Goal: Task Accomplishment & Management: Complete application form

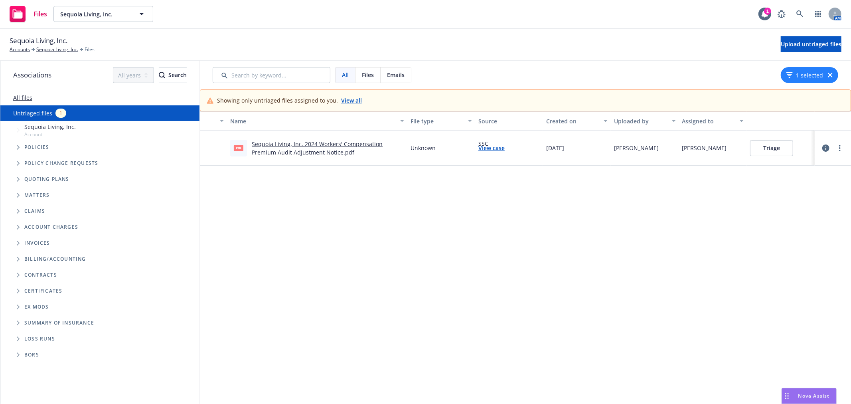
click at [343, 146] on link "Sequoia Living, Inc. 2024 Workers' Compensation Premium Audit Adjustment Notice…" at bounding box center [317, 148] width 131 height 16
click at [759, 148] on button "Triage" at bounding box center [771, 148] width 43 height 16
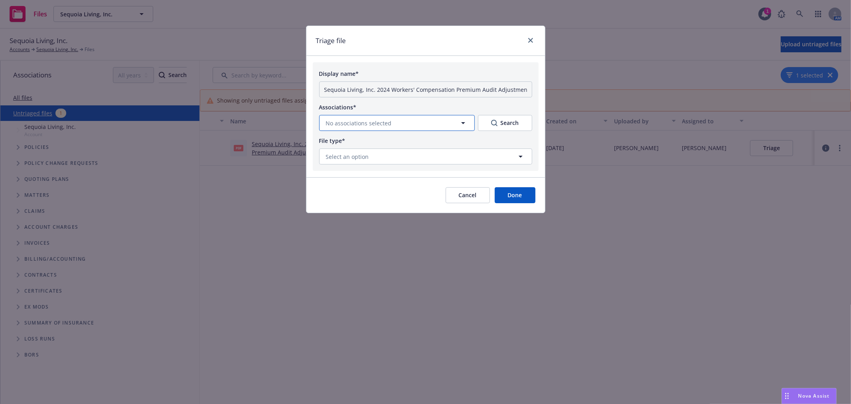
click at [462, 124] on icon "button" at bounding box center [463, 123] width 10 height 10
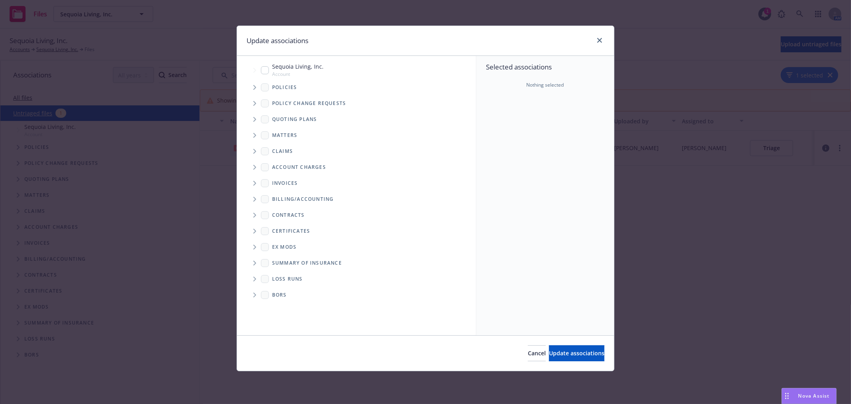
click at [256, 88] on icon "Tree Example" at bounding box center [254, 87] width 3 height 5
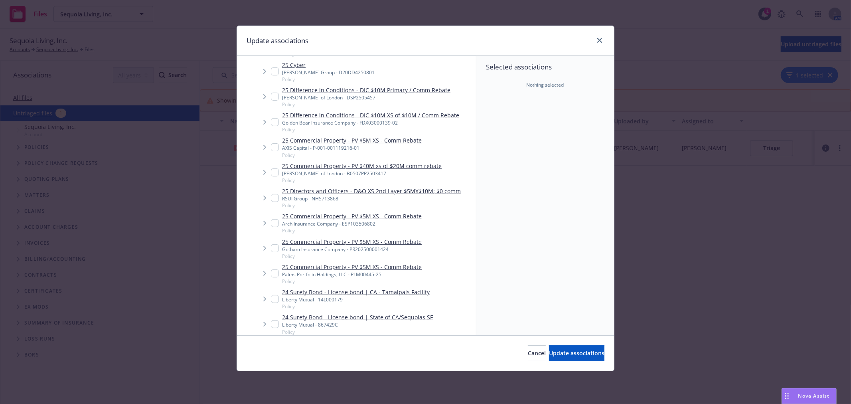
scroll to position [310, 0]
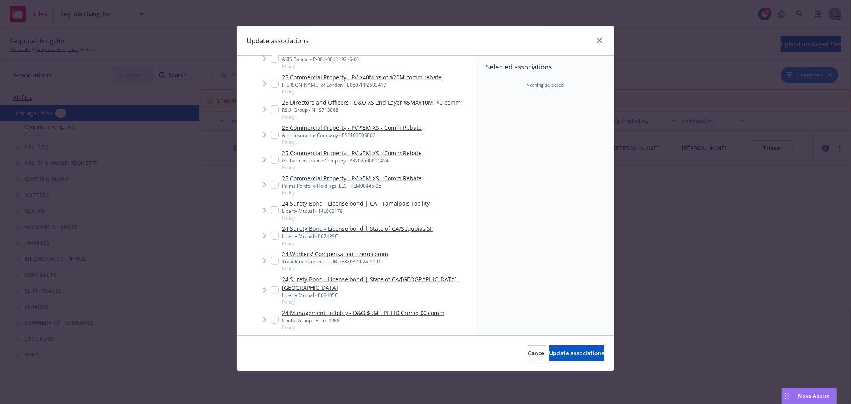
click at [273, 257] on input "Tree Example" at bounding box center [275, 261] width 8 height 8
checkbox input "true"
click at [264, 258] on icon "Tree Example" at bounding box center [264, 260] width 3 height 5
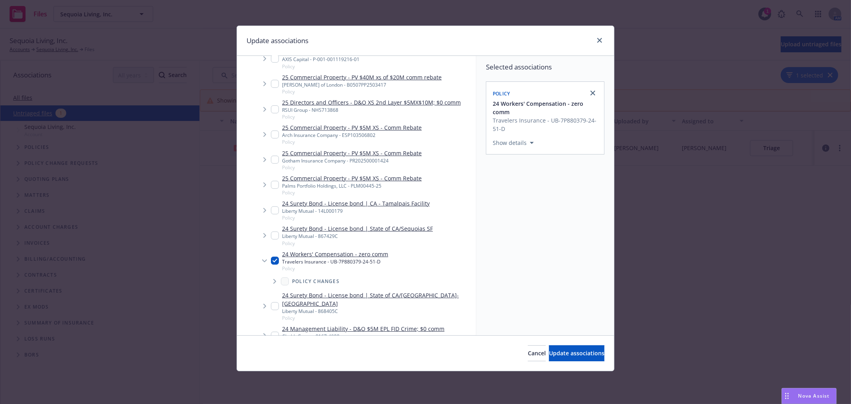
click at [273, 279] on icon "Tree Example" at bounding box center [274, 281] width 3 height 5
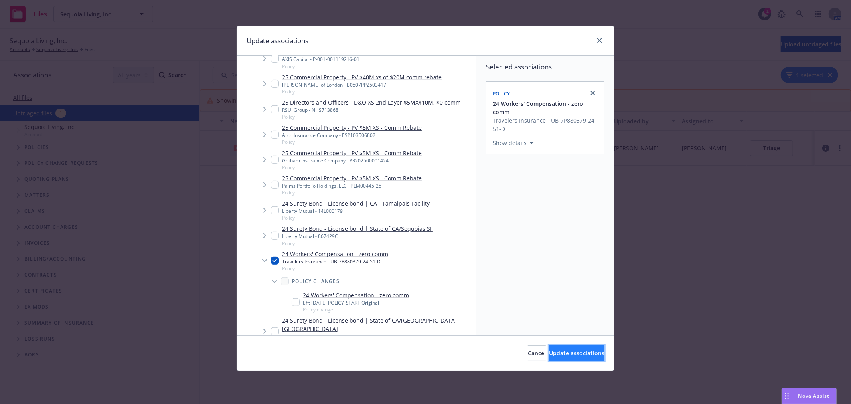
click at [563, 349] on span "Update associations" at bounding box center [576, 353] width 55 height 8
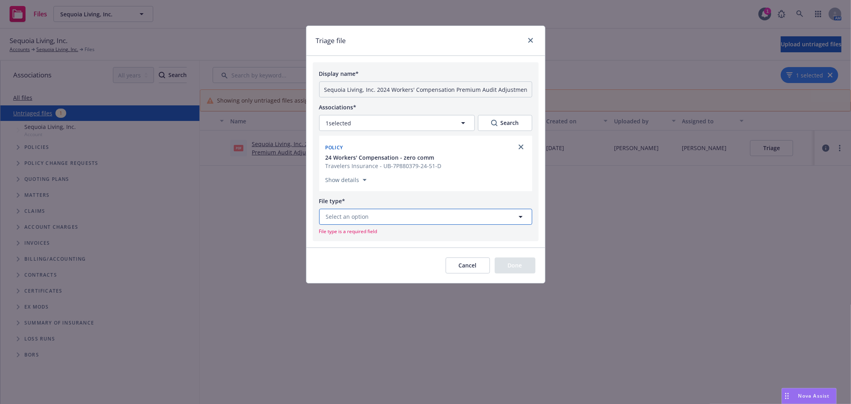
click at [413, 218] on button "Select an option" at bounding box center [425, 217] width 213 height 16
type input "aud"
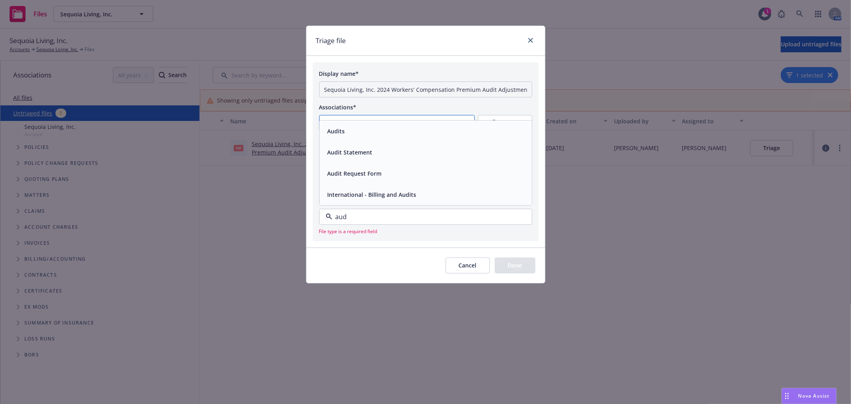
click at [382, 118] on button "1 selected" at bounding box center [397, 123] width 156 height 16
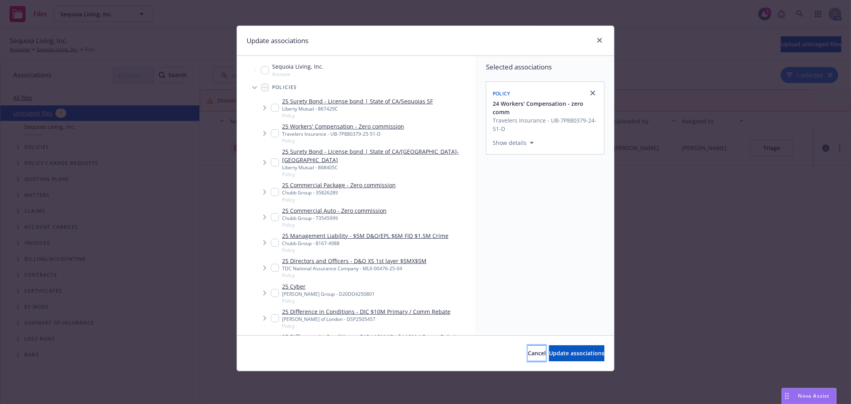
click at [528, 357] on button "Cancel" at bounding box center [537, 353] width 18 height 16
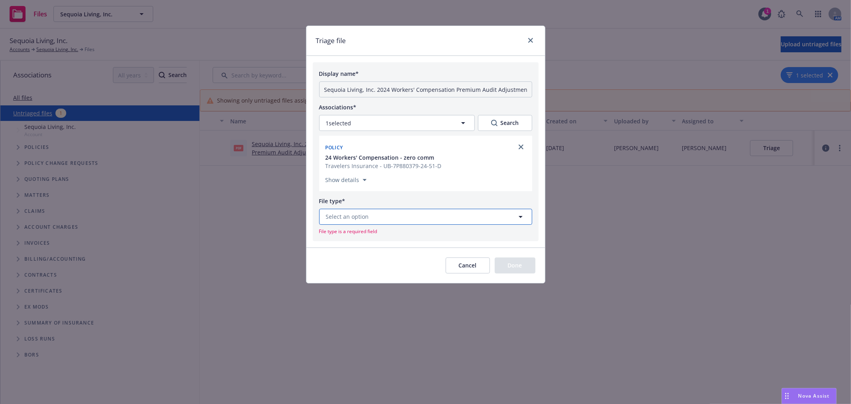
click at [402, 217] on button "Select an option" at bounding box center [425, 217] width 213 height 16
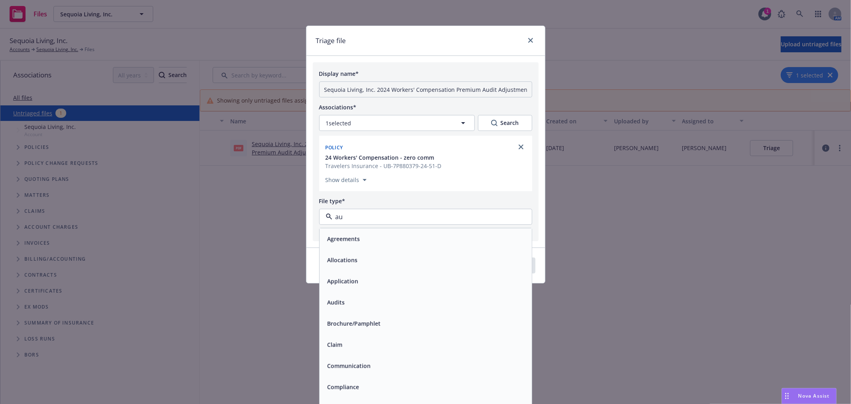
type input "aud"
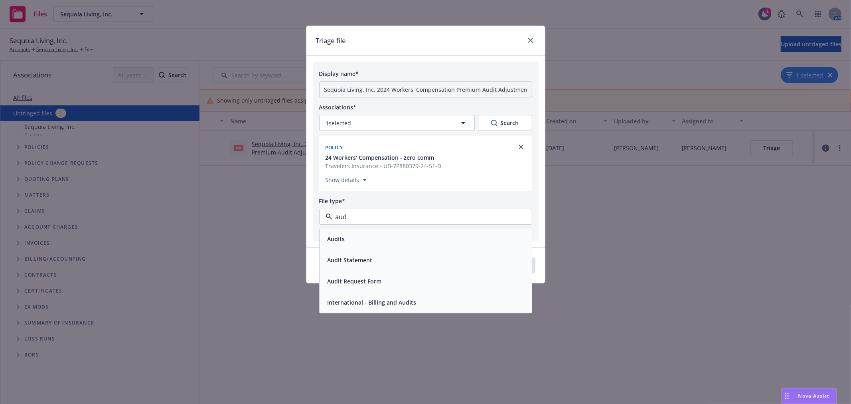
click at [393, 235] on div "Audits" at bounding box center [425, 239] width 203 height 12
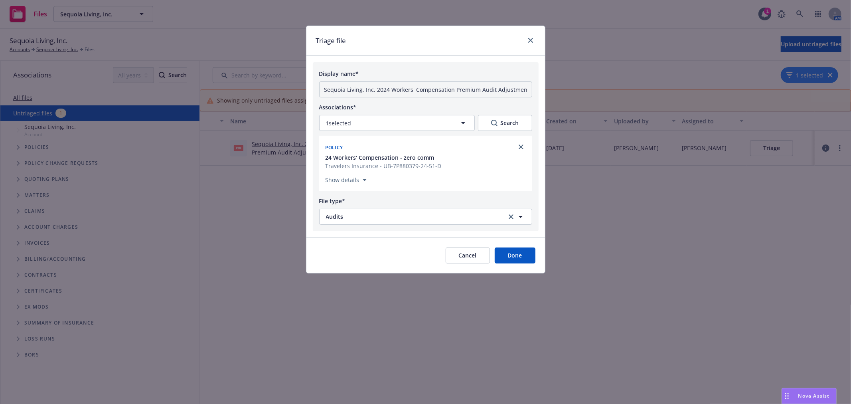
click at [533, 255] on button "Done" at bounding box center [515, 255] width 41 height 16
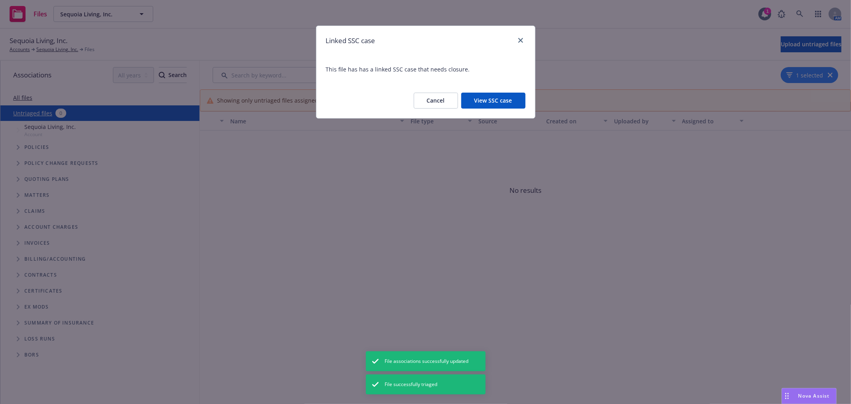
click at [492, 105] on button "View SSC case" at bounding box center [493, 101] width 64 height 16
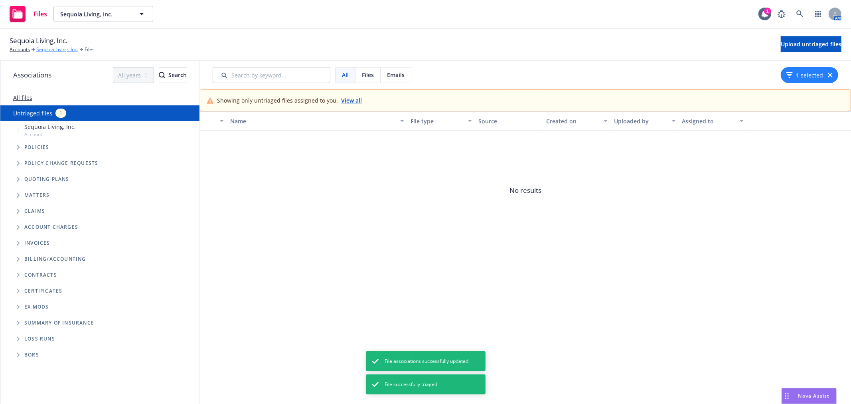
click at [60, 49] on link "Sequoia Living, Inc." at bounding box center [57, 49] width 42 height 7
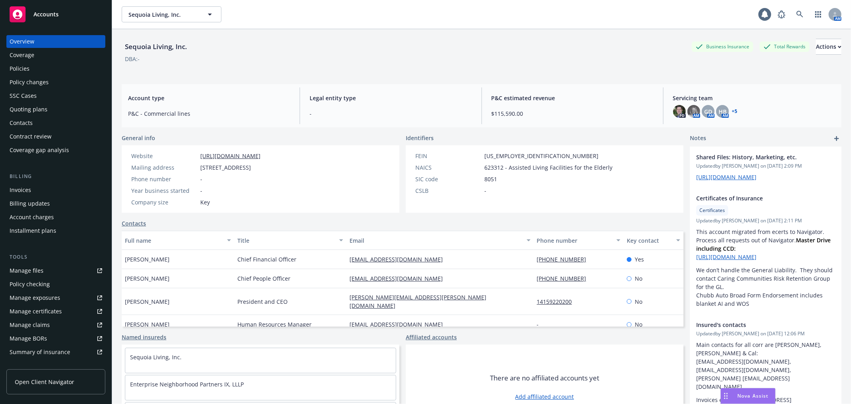
click at [57, 79] on div "Policy changes" at bounding box center [56, 82] width 93 height 13
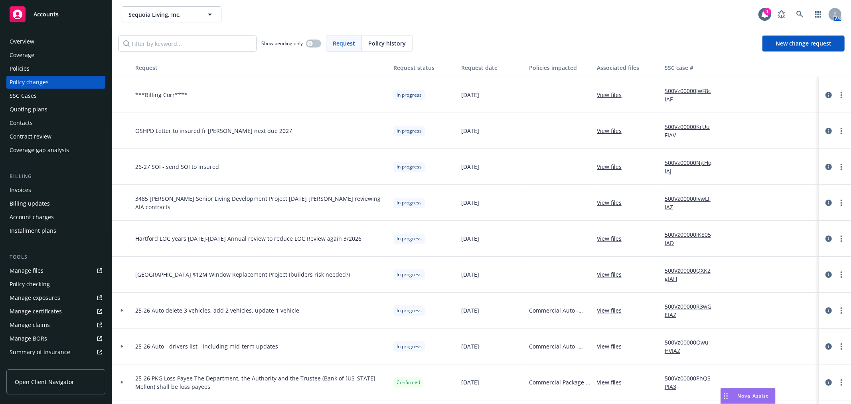
scroll to position [44, 0]
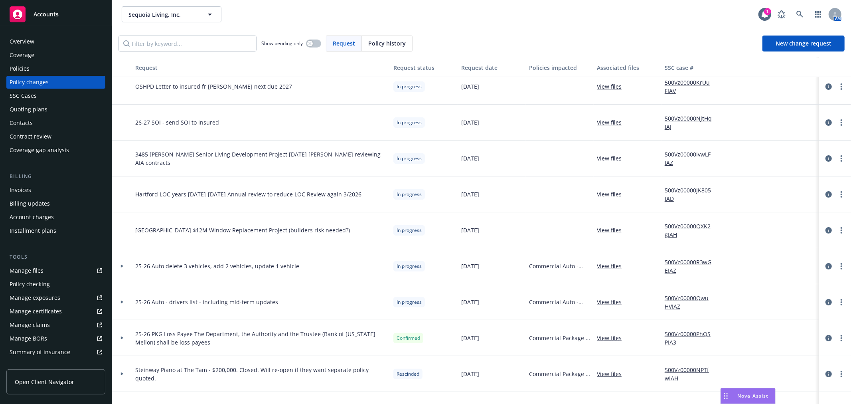
click at [162, 34] on div "Show pending only Request Policy history New change request" at bounding box center [481, 43] width 739 height 29
click at [159, 45] on input "Filter by keyword..." at bounding box center [187, 44] width 138 height 16
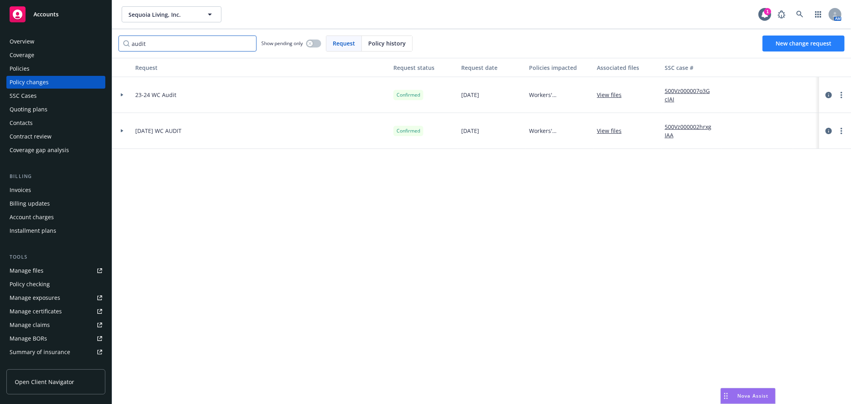
type input "audit"
click at [810, 44] on span "New change request" at bounding box center [804, 43] width 56 height 8
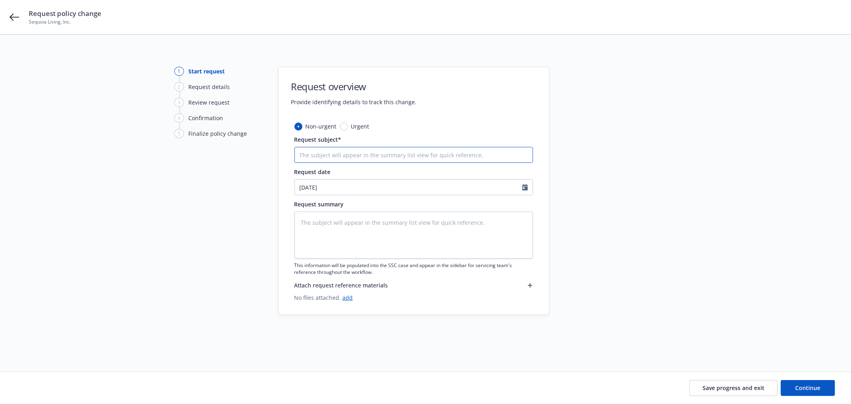
click at [372, 151] on input "Request subject*" at bounding box center [413, 155] width 239 height 16
type textarea "x"
type input "2"
type textarea "x"
type input "24"
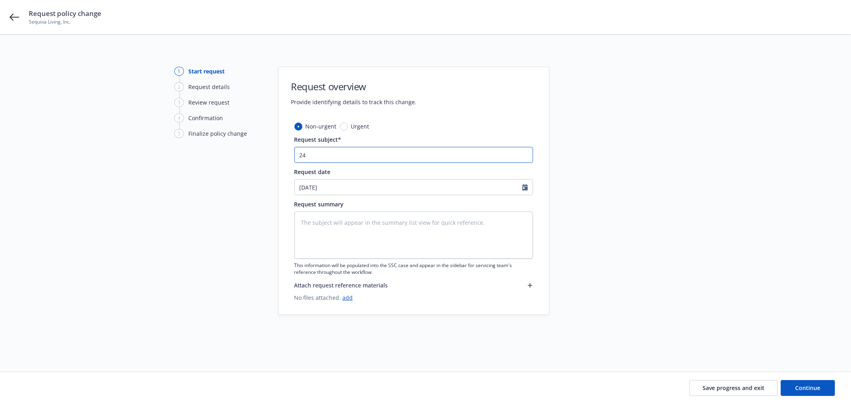
type textarea "x"
type input "24-"
type textarea "x"
type input "24-2"
type textarea "x"
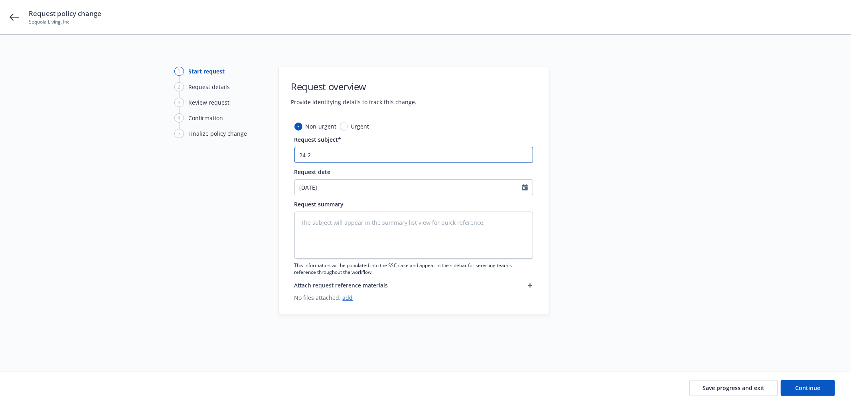
type input "24-25"
type textarea "x"
type input "24-25"
type textarea "x"
type input "24-25 W"
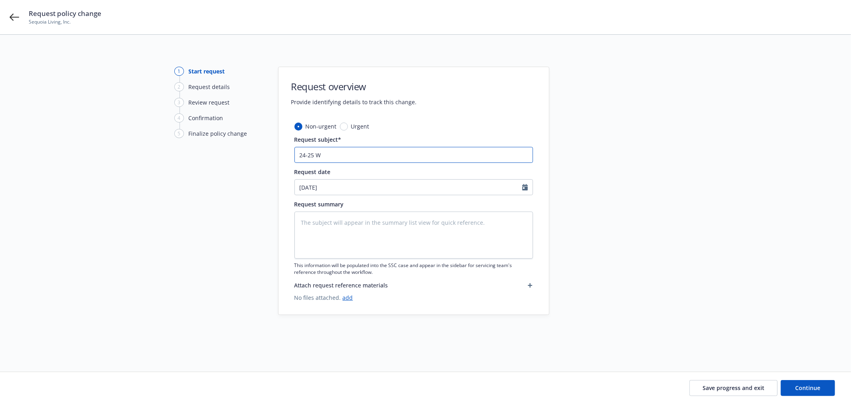
type textarea "x"
type input "24-25 WC"
type textarea "x"
type input "24-25 WC"
type textarea "x"
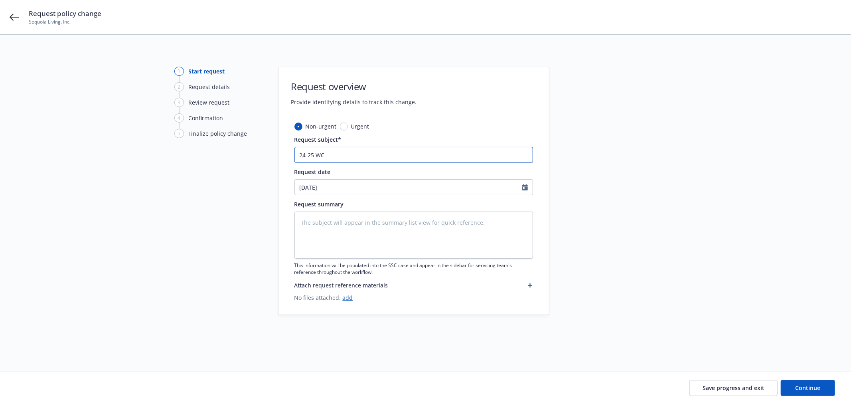
type input "24-25 WC A"
type textarea "x"
type input "24-25 WC Au"
type textarea "x"
type input "24-25 WC Aud"
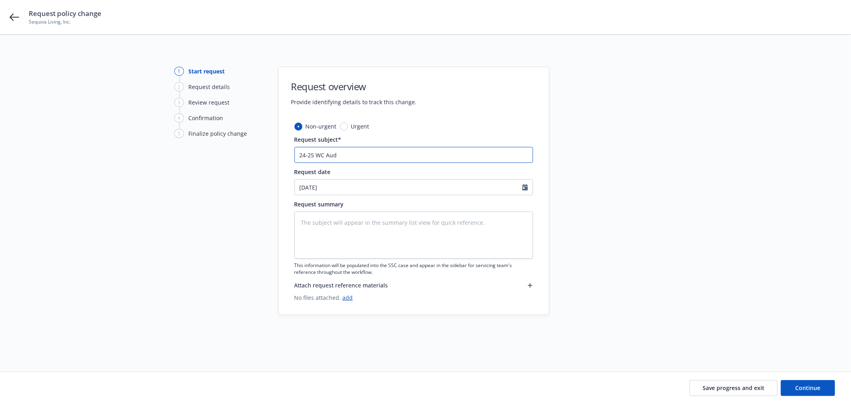
type textarea "x"
type input "24-25 WC Audi"
type textarea "x"
type input "24-25 WC Audit"
click at [326, 227] on textarea at bounding box center [413, 234] width 239 height 47
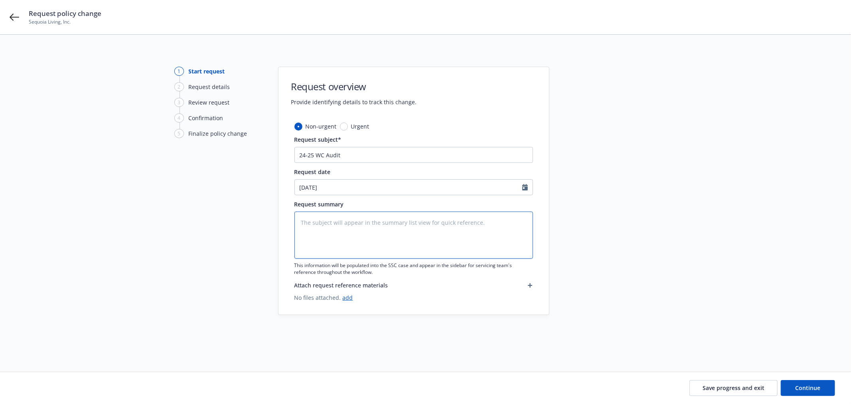
paste textarea "24-25 WC Audit"
type textarea "x"
type textarea "24-25 WC Audit"
click at [806, 396] on div "Save progress and exit Continue" at bounding box center [425, 388] width 851 height 32
click at [805, 384] on span "Continue" at bounding box center [808, 388] width 25 height 8
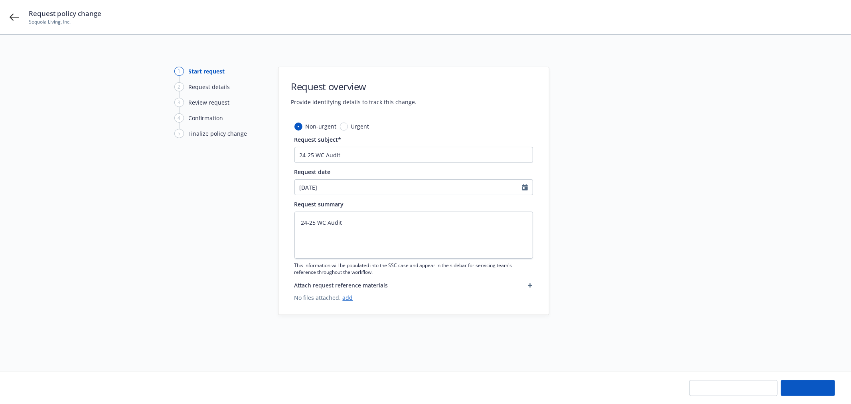
type textarea "x"
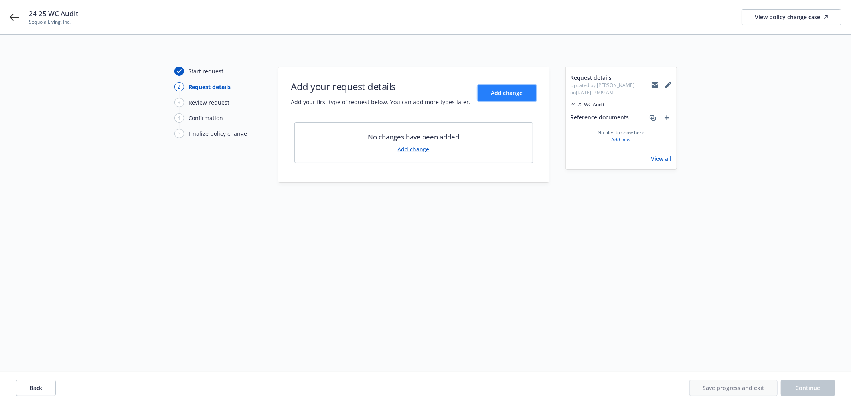
click at [521, 95] on span "Add change" at bounding box center [507, 93] width 32 height 8
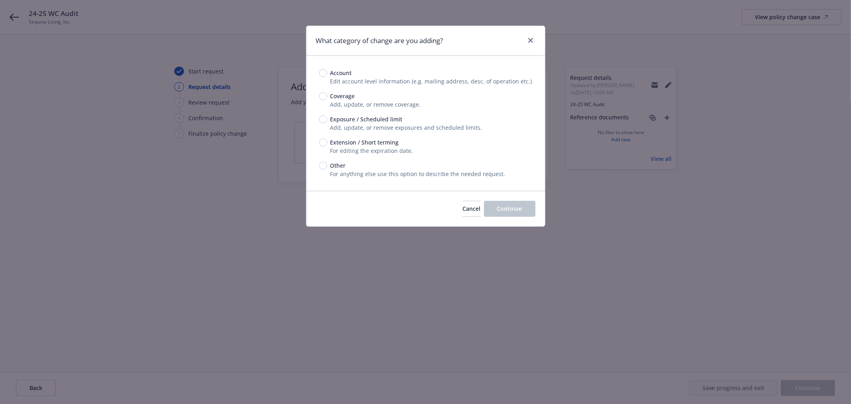
click at [327, 120] on span "Exposure / Scheduled limit" at bounding box center [364, 119] width 75 height 8
click at [326, 120] on input "Exposure / Scheduled limit" at bounding box center [323, 119] width 8 height 8
radio input "true"
click at [509, 207] on span "Continue" at bounding box center [509, 209] width 25 height 8
type textarea "x"
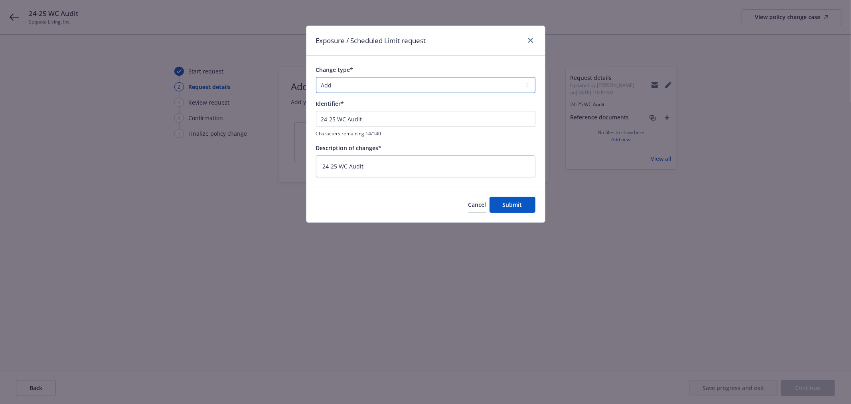
click at [356, 87] on select "Add Audit Change Remove" at bounding box center [425, 85] width 219 height 16
select select "AUDIT"
click at [316, 77] on select "Add Audit Change Remove" at bounding box center [425, 85] width 219 height 16
click at [519, 204] on span "Submit" at bounding box center [513, 205] width 20 height 8
type textarea "x"
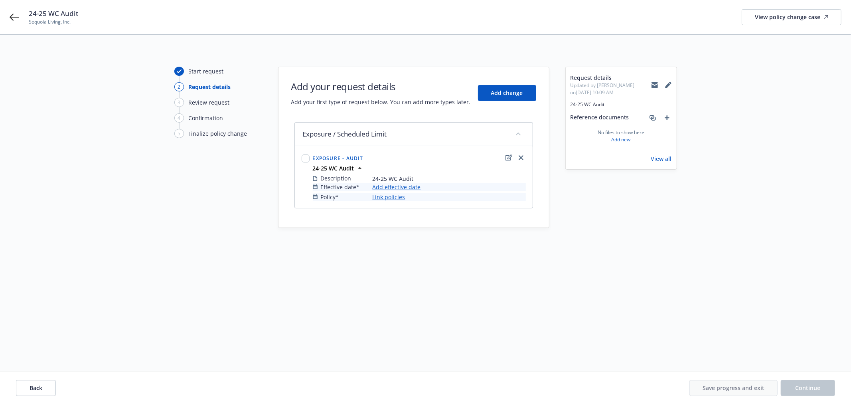
click at [409, 188] on link "Add effective date" at bounding box center [397, 187] width 48 height 8
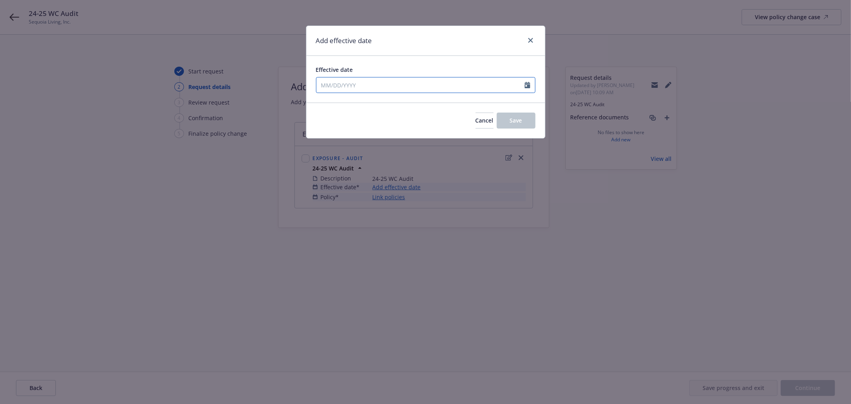
select select "8"
click at [397, 82] on input "Effective date" at bounding box center [420, 84] width 208 height 15
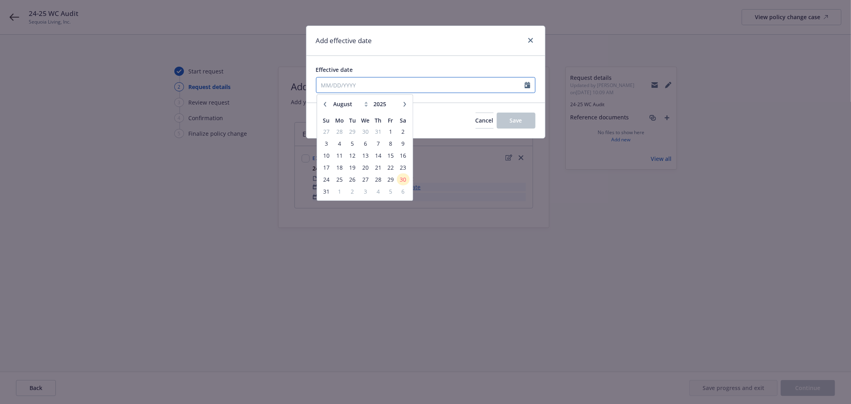
type input "7"
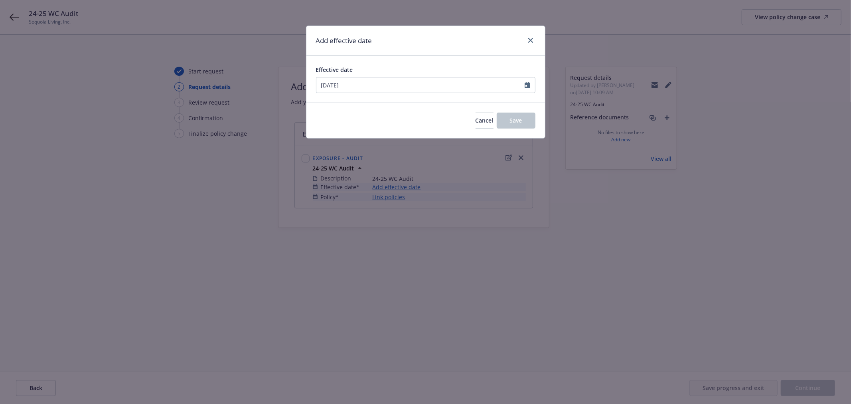
type input "[DATE]"
click at [455, 48] on div "Add effective date" at bounding box center [425, 41] width 239 height 30
click at [523, 124] on button "Save" at bounding box center [516, 121] width 39 height 16
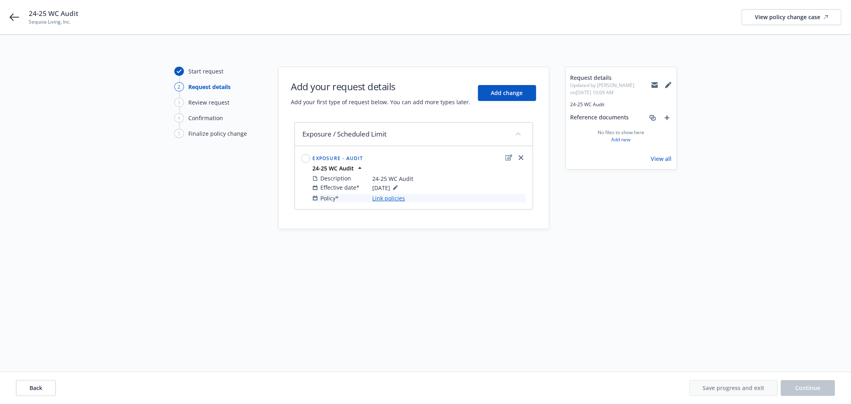
click at [397, 195] on link "Link policies" at bounding box center [389, 198] width 33 height 8
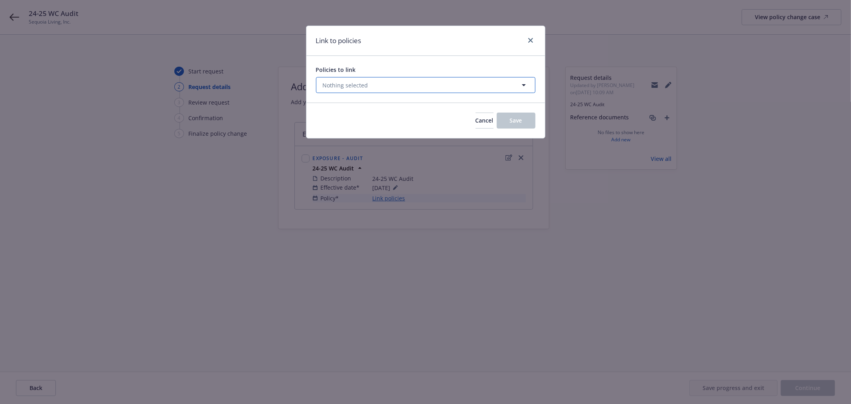
click at [381, 90] on button "Nothing selected" at bounding box center [425, 85] width 219 height 16
select select "ACTIVE"
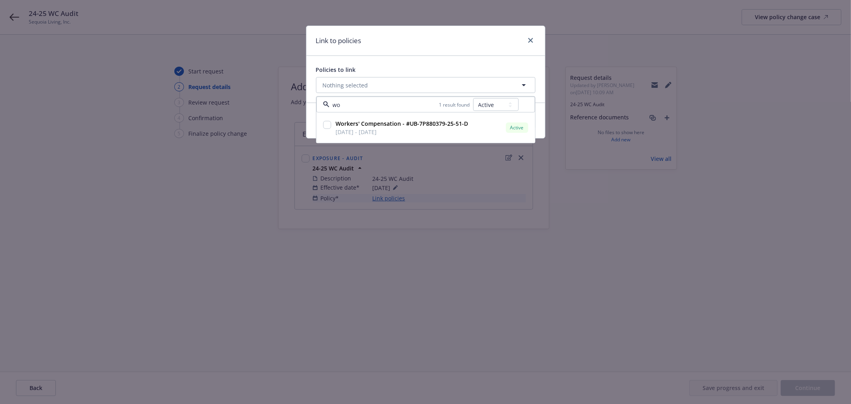
type input "wo"
click at [493, 109] on select "All Active Upcoming Expired Cancelled" at bounding box center [495, 104] width 45 height 13
select select "EXPIRED"
click at [473, 98] on select "All Active Upcoming Expired Cancelled" at bounding box center [495, 104] width 45 height 13
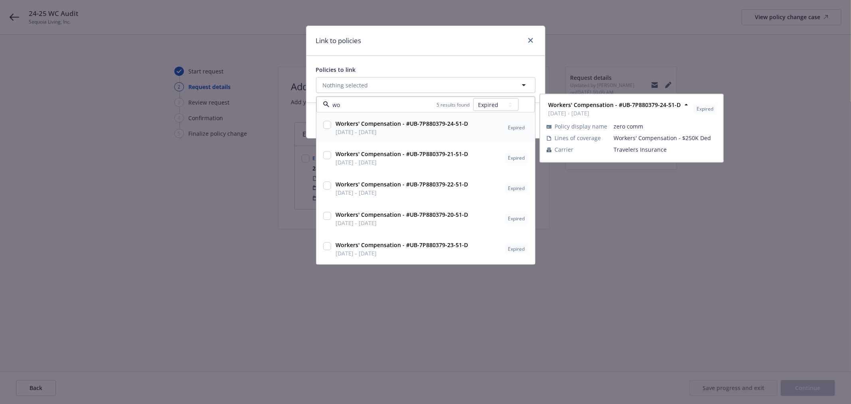
click at [328, 126] on input "checkbox" at bounding box center [327, 125] width 8 height 8
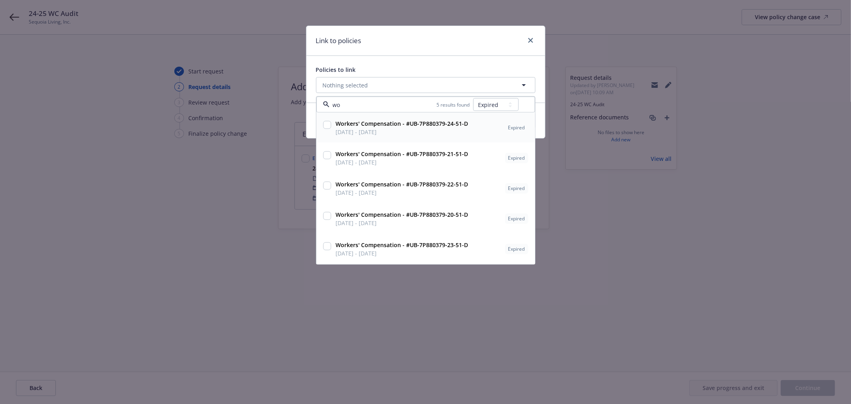
checkbox input "true"
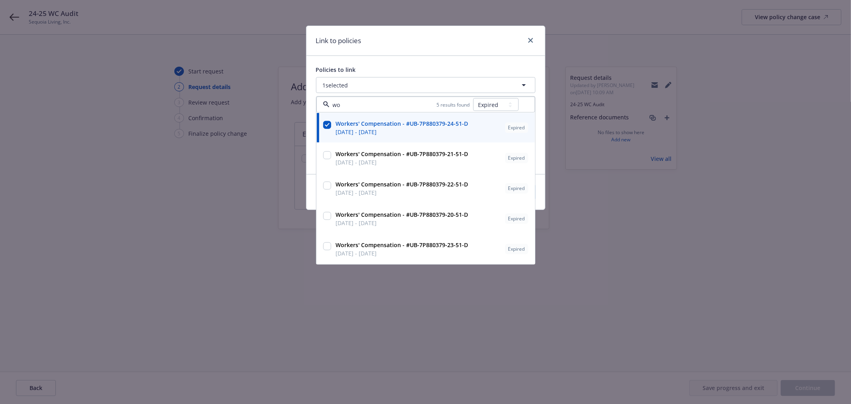
click at [428, 57] on div "Policies to link 1 selected wo 5 results found All Active Upcoming Expired Canc…" at bounding box center [425, 115] width 239 height 118
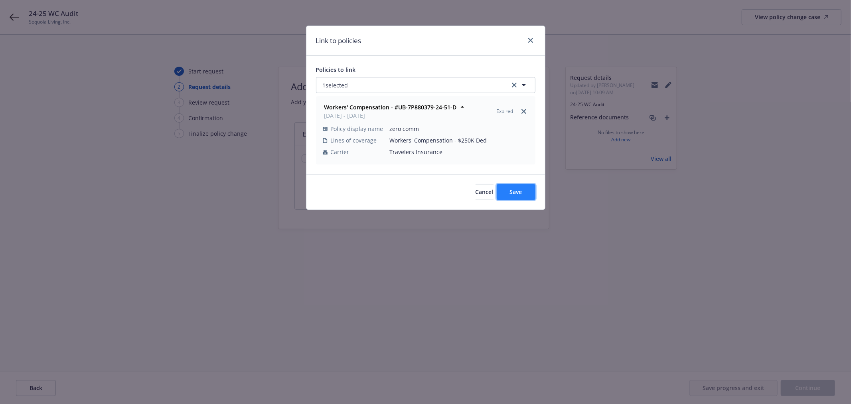
click at [513, 189] on span "Save" at bounding box center [516, 192] width 12 height 8
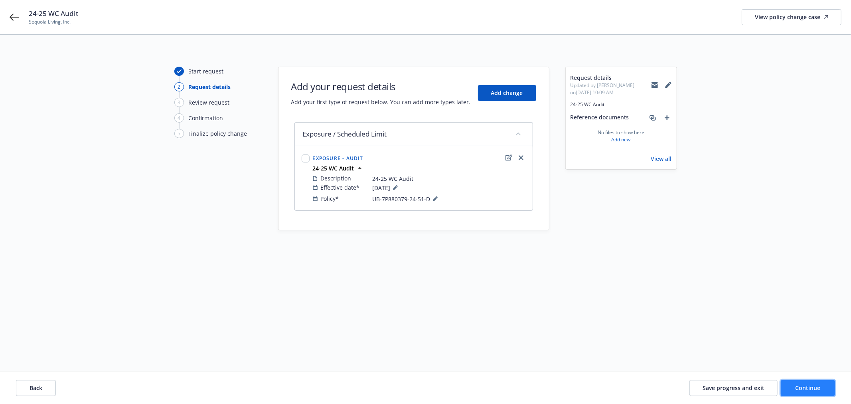
click at [810, 381] on button "Continue" at bounding box center [808, 388] width 54 height 16
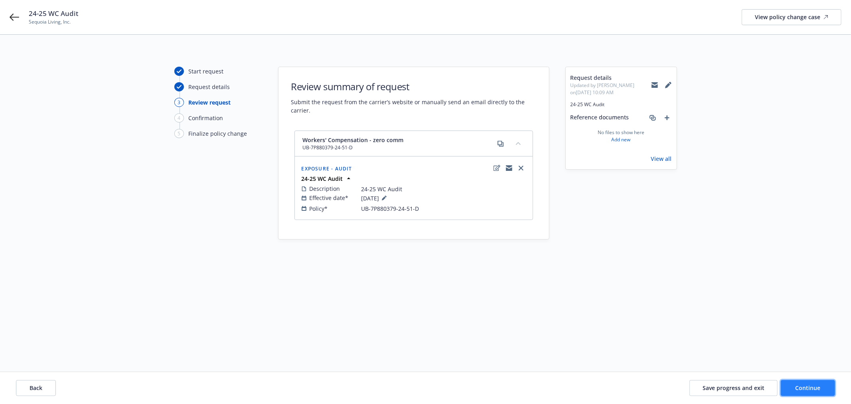
click at [810, 381] on button "Continue" at bounding box center [808, 388] width 54 height 16
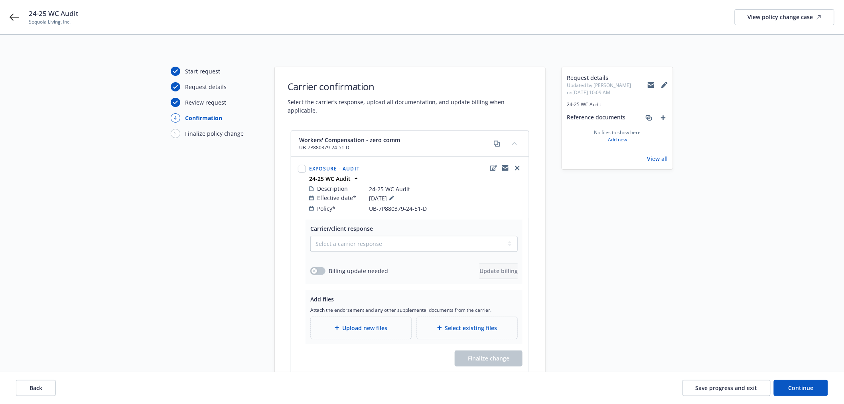
click at [401, 317] on div "Upload new files" at bounding box center [361, 328] width 101 height 22
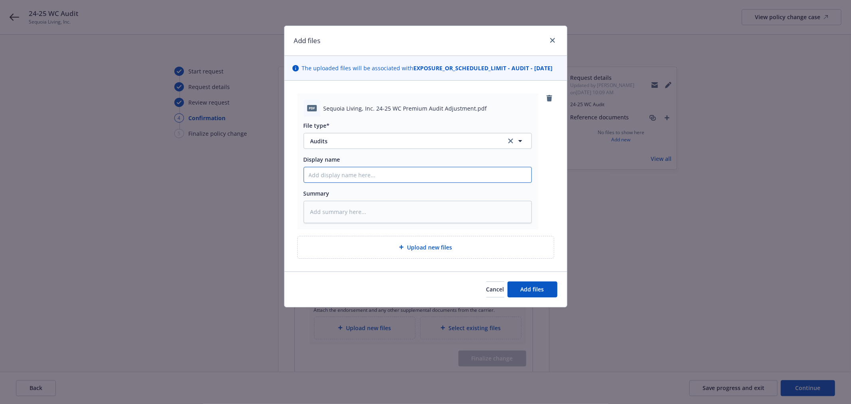
click at [367, 177] on input "Display name" at bounding box center [417, 174] width 227 height 15
type textarea "x"
type input "2"
type textarea "x"
type input "24"
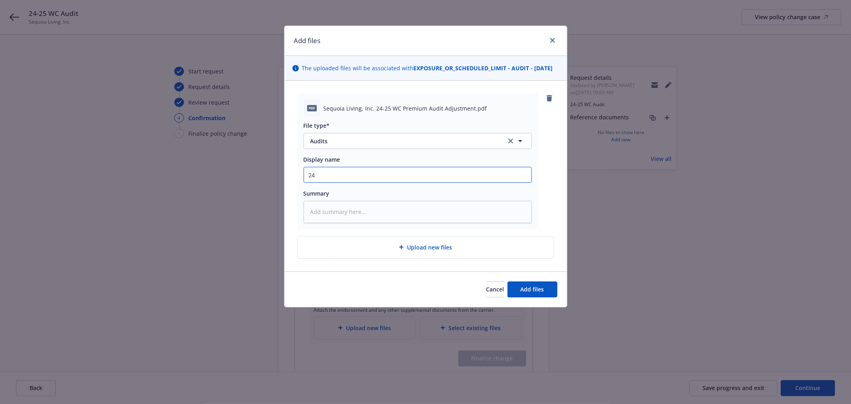
type textarea "x"
type input "24="
type textarea "x"
type input "24=2"
type textarea "x"
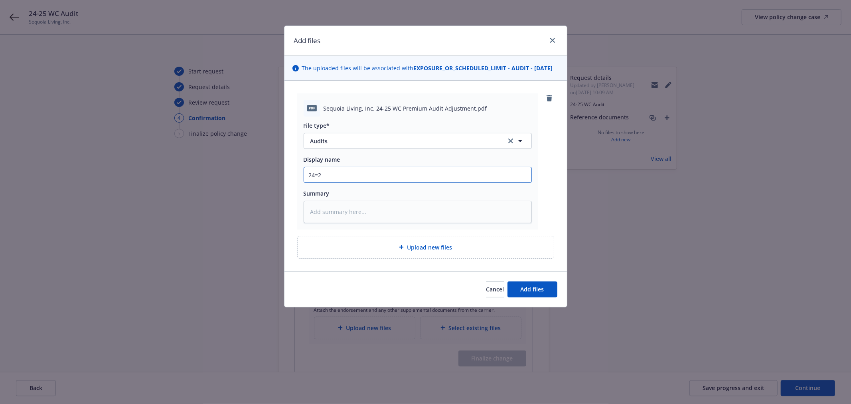
type input "24=25"
type textarea "x"
type input "24=25"
type textarea "x"
type input "24=25"
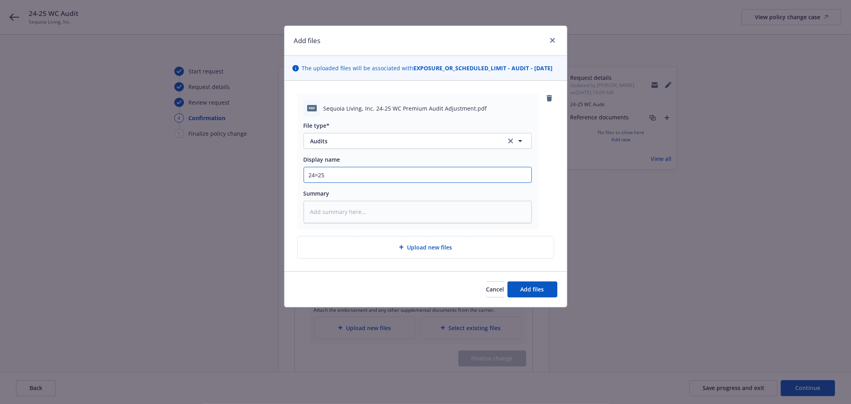
type textarea "x"
type input "24=2"
type textarea "x"
type input "24="
type textarea "x"
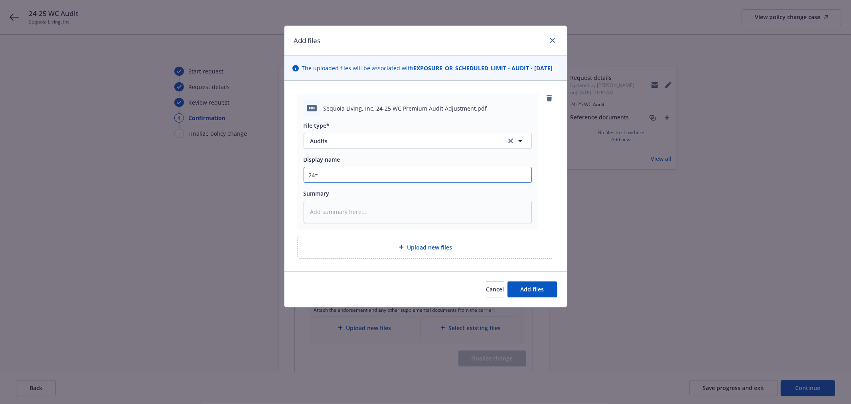
type input "24"
type textarea "x"
type input "24-"
type textarea "x"
type input "24-2"
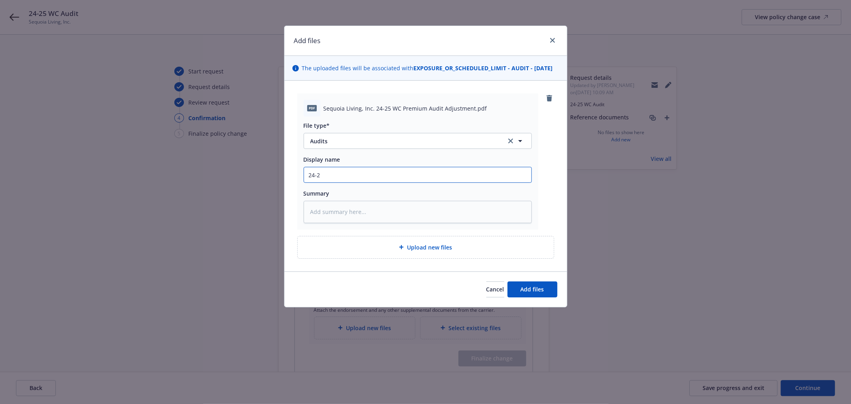
type textarea "x"
type input "24-25"
type textarea "x"
type input "24-25"
type textarea "x"
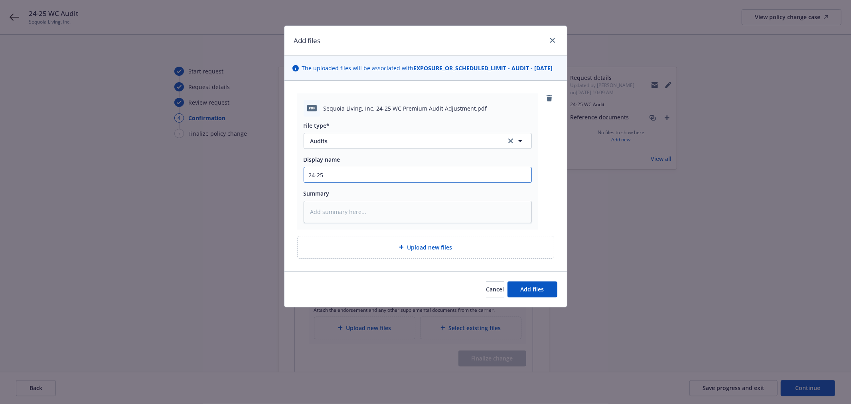
type input "24-25 W"
type textarea "x"
type input "24-25 WC"
type textarea "x"
type input "24-25 WC"
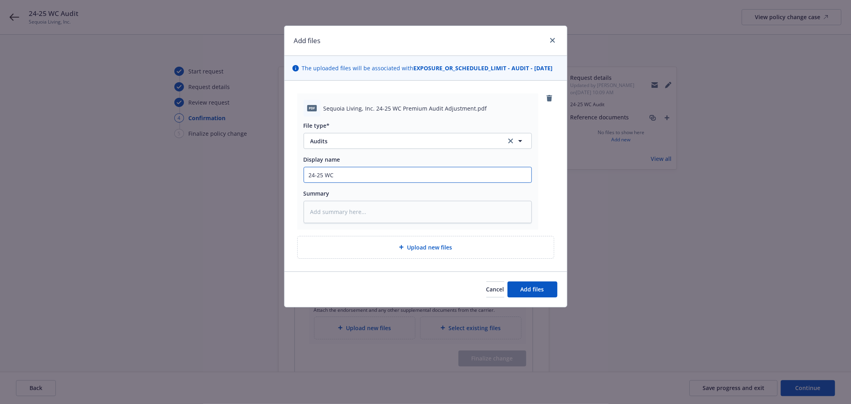
type textarea "x"
type input "24-25 WC A"
type textarea "x"
type input "24-25 WC Aud"
type textarea "x"
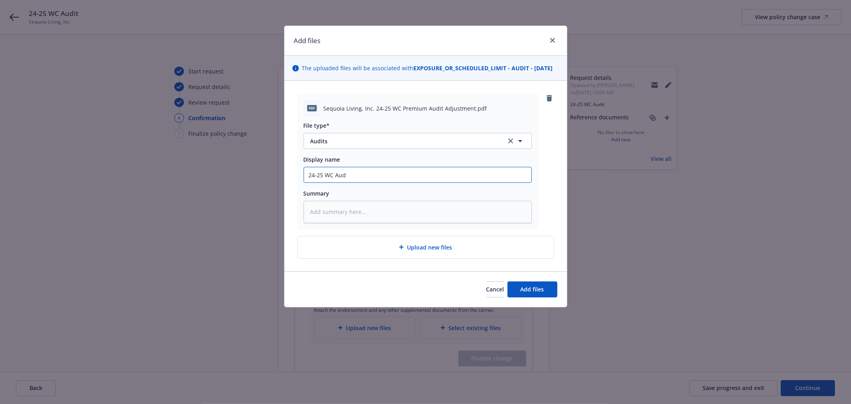
type input "24-25 WC Audi"
type textarea "x"
type input "24-25 WC Audit"
type textarea "x"
type input "24-25 WC Audit"
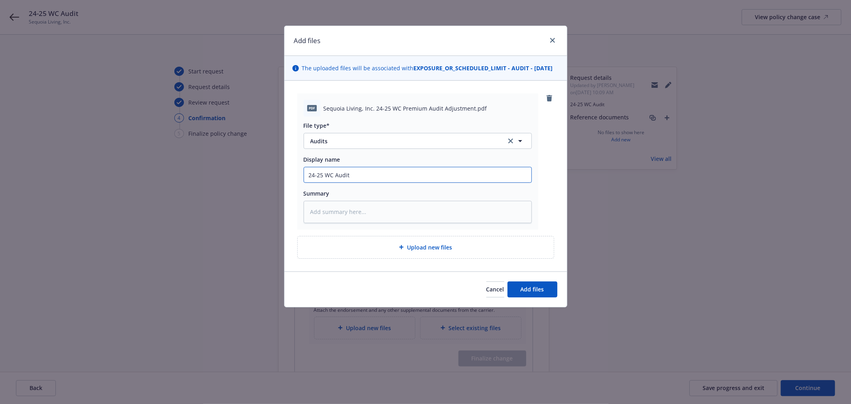
type textarea "x"
type input "24-25 WC Audit s"
type textarea "x"
type input "24-25 WC Audit st"
type textarea "x"
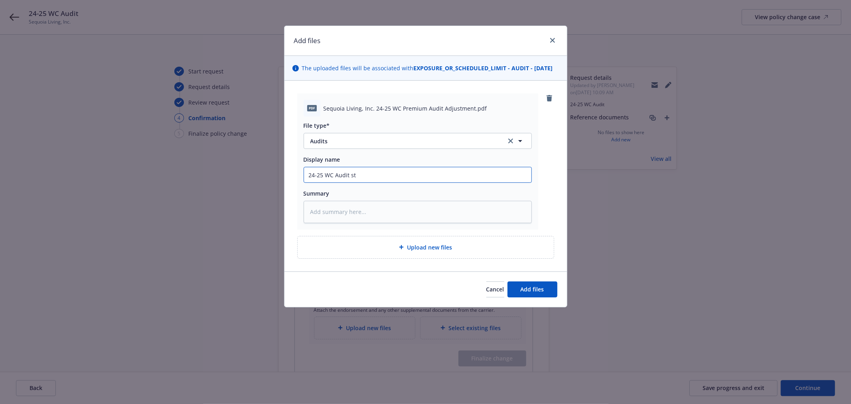
type input "24-25 WC Audit sta"
type textarea "x"
type input "24-25 WC Audit stat"
type textarea "x"
type input "24-25 WC Audit state"
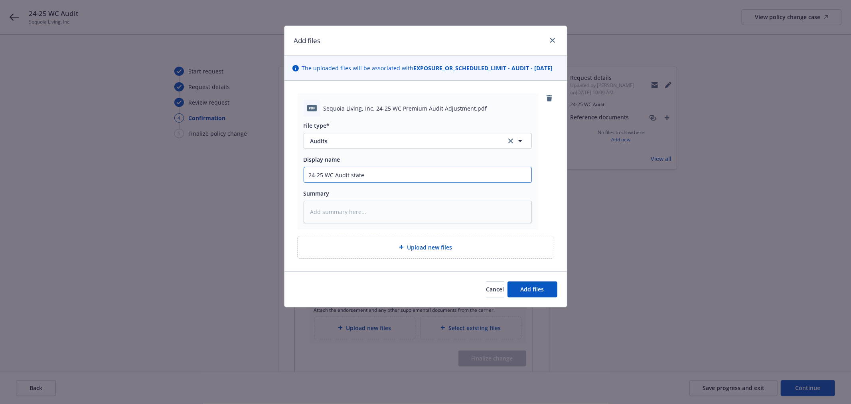
type textarea "x"
type input "24-25 WC Audit statem"
type textarea "x"
type input "24-25 WC Audit stateme"
type textarea "x"
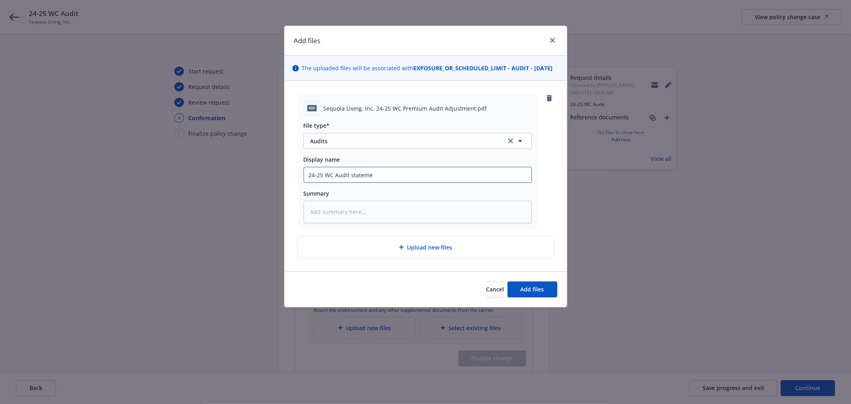
type input "24-25 WC Audit statemen"
type textarea "x"
type input "24-25 WC Audit statement"
click at [540, 292] on button "Add files" at bounding box center [532, 289] width 50 height 16
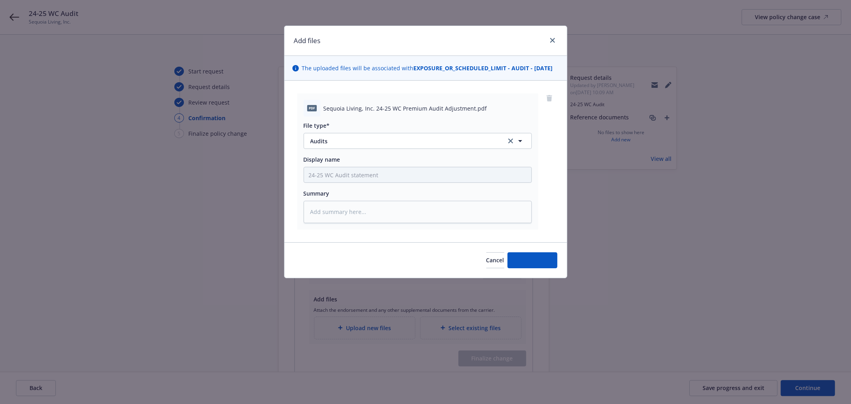
type textarea "x"
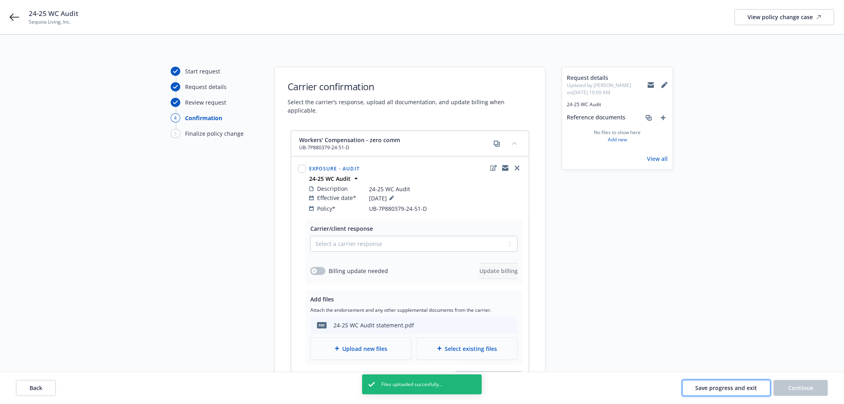
click at [727, 386] on span "Save progress and exit" at bounding box center [727, 388] width 62 height 8
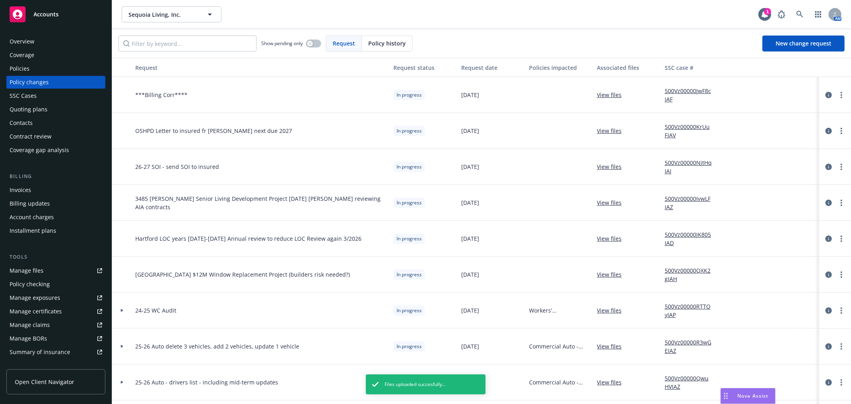
click at [57, 69] on div "Policies" at bounding box center [56, 68] width 93 height 13
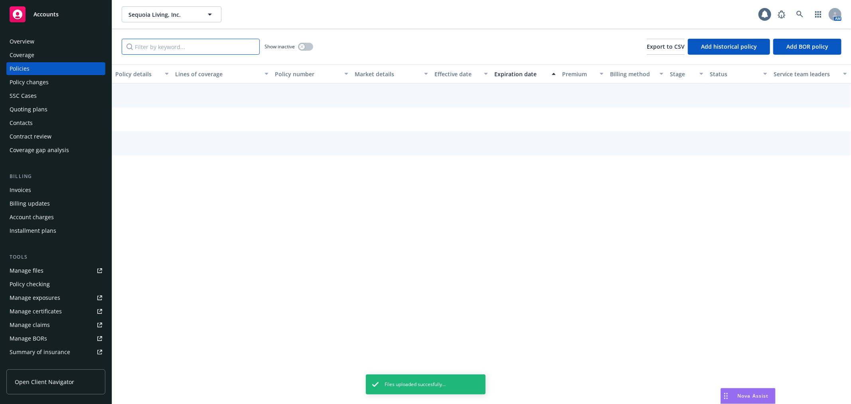
click at [158, 51] on input "Filter by keyword..." at bounding box center [191, 47] width 138 height 16
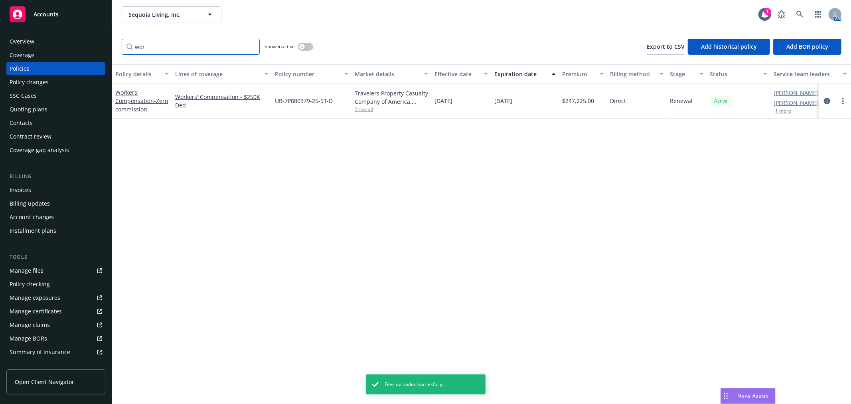
type input "wor"
click at [303, 51] on div "Show inactive" at bounding box center [289, 47] width 49 height 16
click at [305, 48] on button "button" at bounding box center [305, 47] width 15 height 8
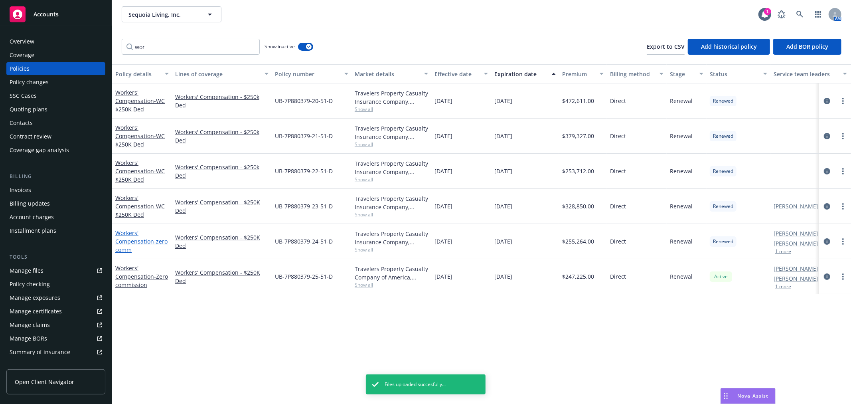
click at [128, 232] on link "Workers' Compensation - zero comm" at bounding box center [141, 241] width 52 height 24
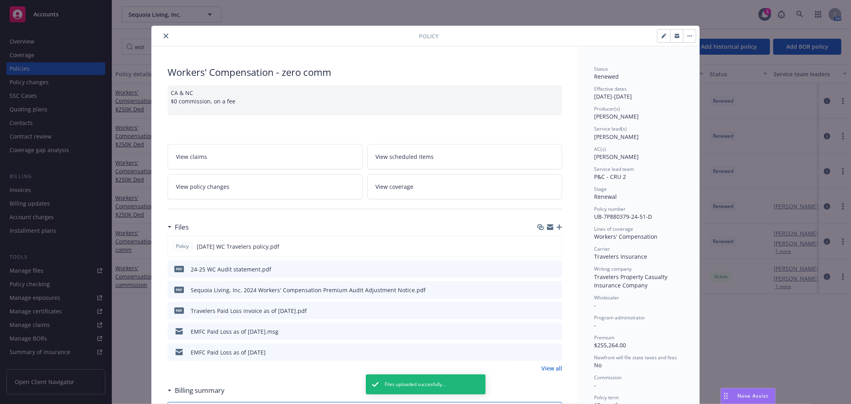
scroll to position [24, 0]
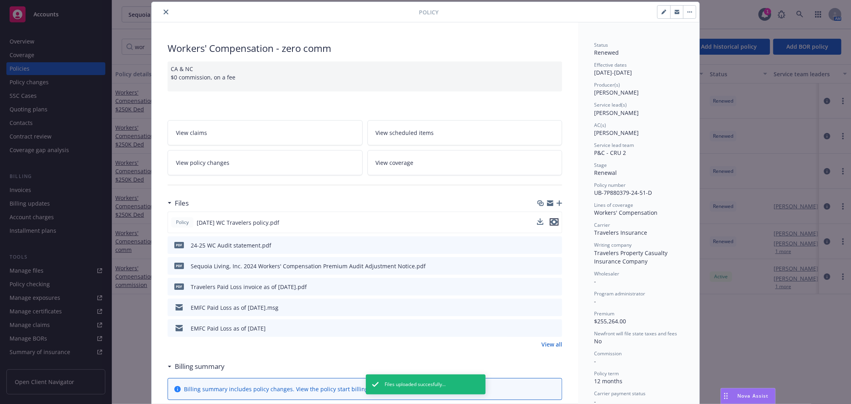
click at [551, 222] on icon "preview file" at bounding box center [554, 222] width 7 height 6
click at [164, 13] on icon "close" at bounding box center [166, 12] width 5 height 5
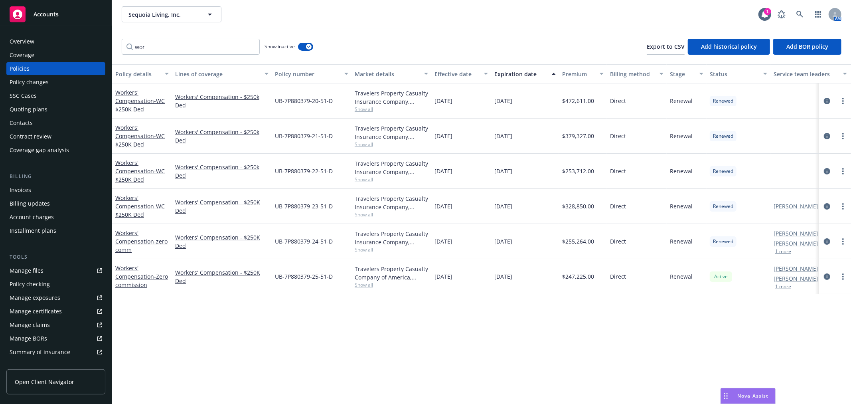
click at [37, 83] on div "Policy changes" at bounding box center [29, 82] width 39 height 13
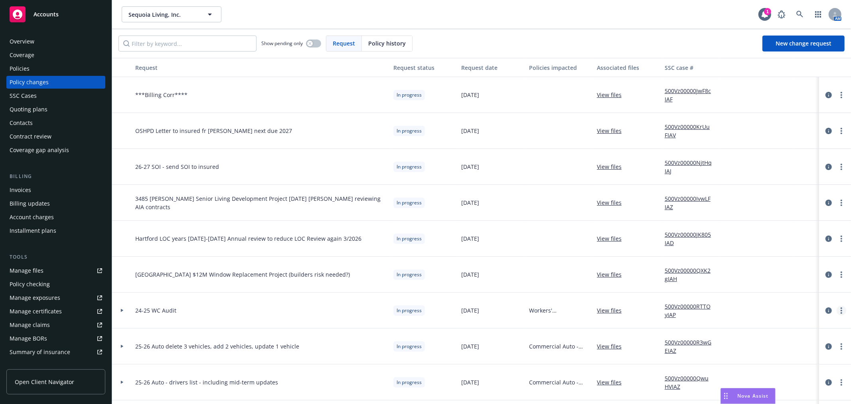
click at [837, 313] on link "more" at bounding box center [842, 311] width 10 height 10
click at [804, 346] on link "Edit request summary" at bounding box center [770, 343] width 137 height 16
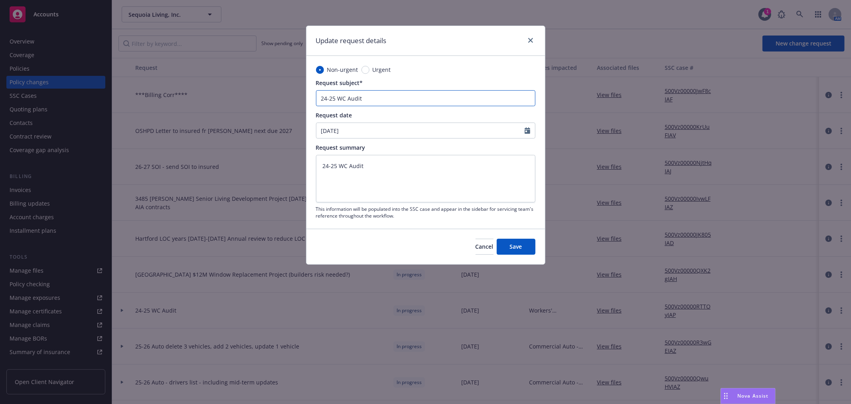
click at [430, 94] on input "24-25 WC Audit" at bounding box center [425, 98] width 219 height 16
type textarea "x"
type input "24-25 WC Audit"
type textarea "x"
type input "24-25 WC Audit -"
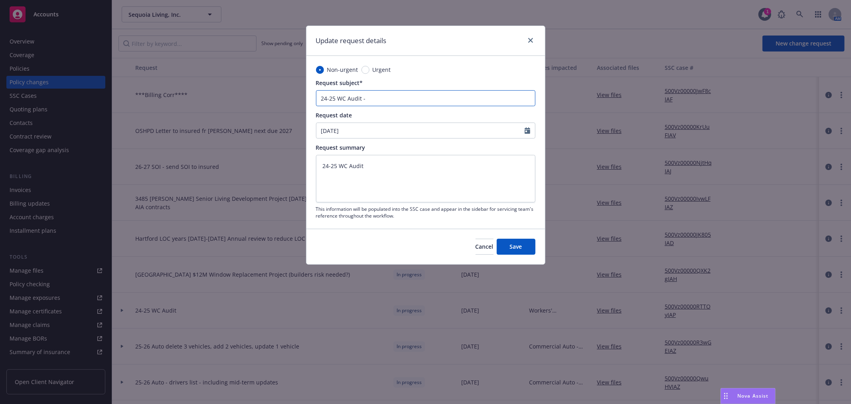
type textarea "x"
type input "24-25 WC Audit -"
type textarea "x"
type input "24-25 WC Audit - P"
type textarea "x"
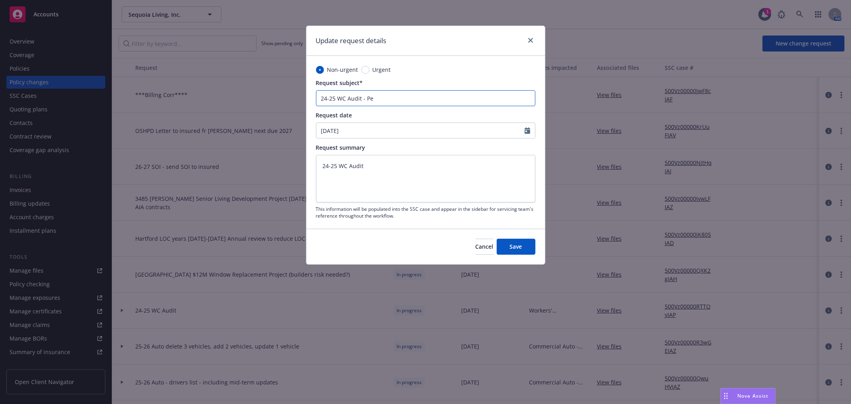
type input "24-25 WC Audit - Pen"
type textarea "x"
type input "24-25 WC Audit - Pend"
type textarea "x"
type input "24-25 WC Audit - Pendi"
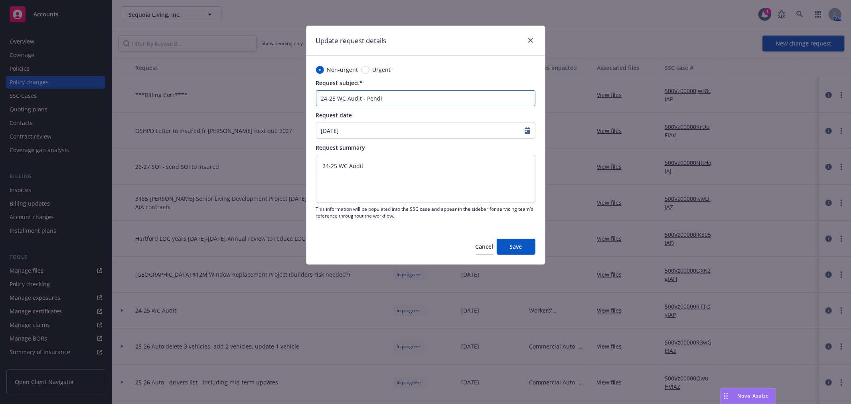
type textarea "x"
type input "24-25 WC Audit - Pendin"
type textarea "x"
type input "24-25 WC Audit - Pending"
type textarea "x"
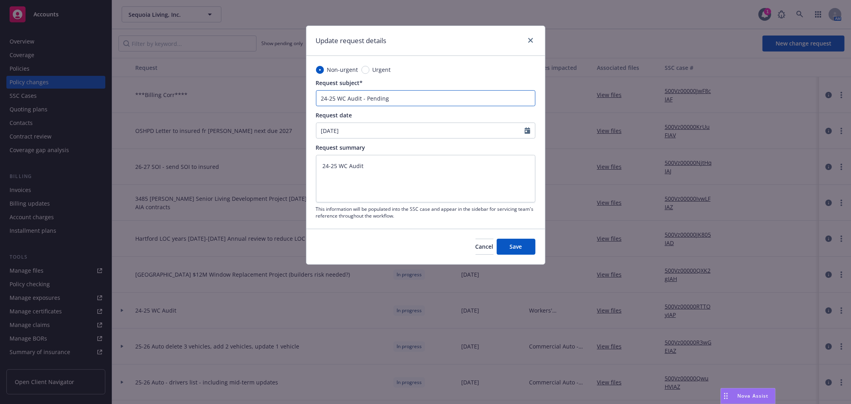
type input "24-25 WC Audit - Pending"
type textarea "x"
type input "24-25 WC Audit - Pending v"
type textarea "x"
type input "24-25 WC Audit - Pending va"
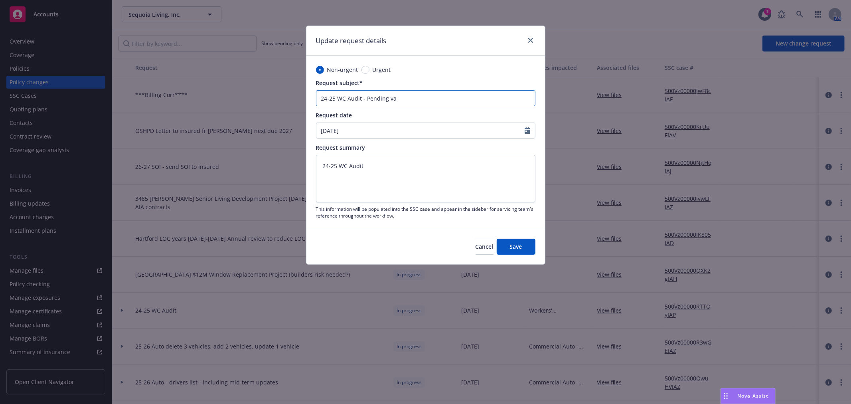
type textarea "x"
type input "24-25 WC Audit - Pending val"
type textarea "x"
type input "24-25 WC Audit - Pending valu"
type textarea "x"
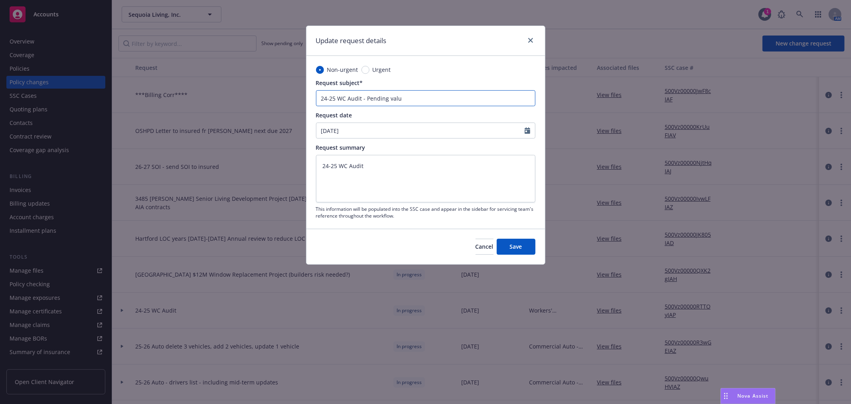
type input "24-25 WC Audit - Pending valua"
type textarea "x"
type input "24-25 WC Audit - Pending valuat"
type textarea "x"
type input "24-25 WC Audit - Pending valuati"
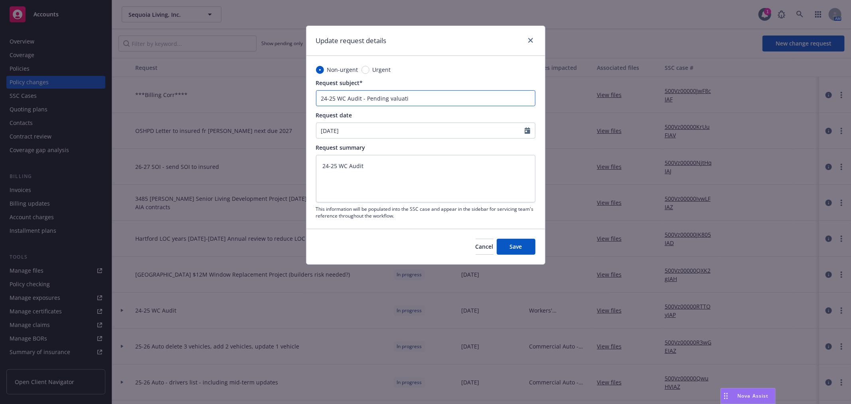
type textarea "x"
type input "24-25 WC Audit - Pending valuat"
type textarea "x"
type input "24-25 WC Audit - Pending valuati"
type textarea "x"
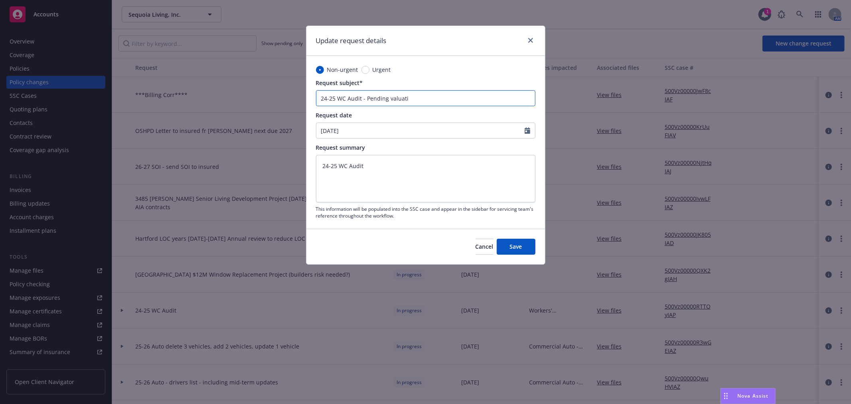
type input "24-25 WC Audit - Pending valuatio"
type textarea "x"
type input "24-25 WC Audit - Pending valuation"
type textarea "x"
type input "24-25 WC Audit - Pending valuation"
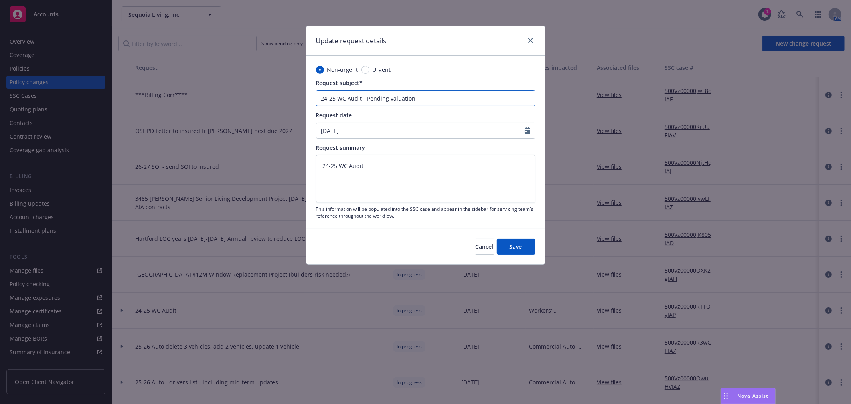
type textarea "x"
type input "24-25 WC Audit - Pending valuation f"
type textarea "x"
type input "24-25 WC Audit - Pending valuation fr"
type textarea "x"
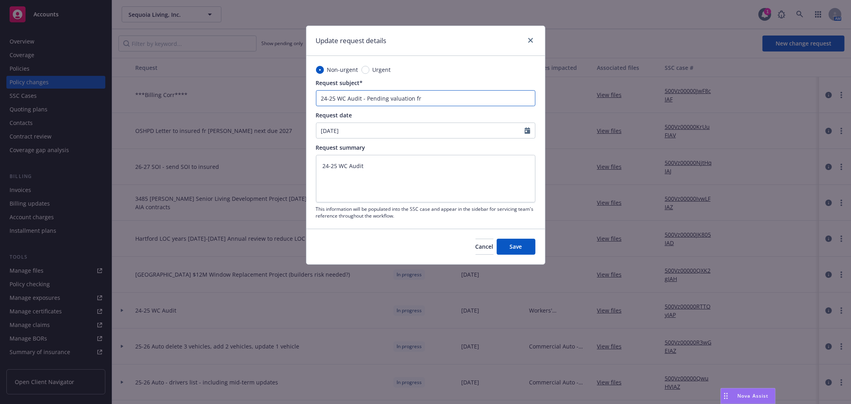
type input "24-25 WC Audit - Pending valuation fro"
type textarea "x"
type input "24-25 WC Audit - Pending valuation from"
type textarea "x"
type input "24-25 WC Audit - Pending valuation from"
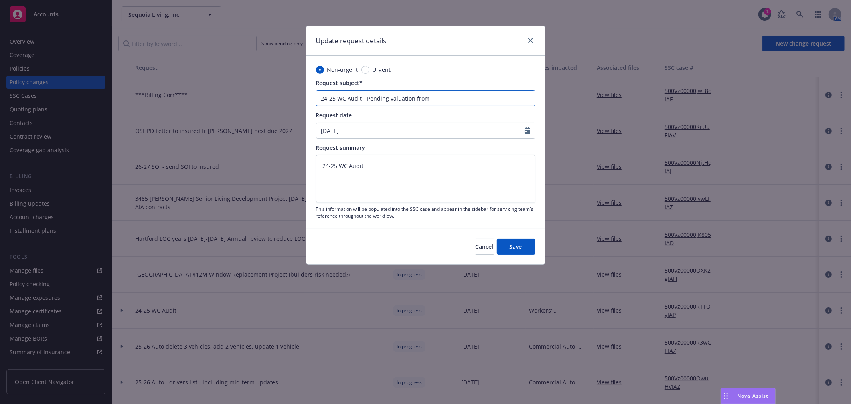
type textarea "x"
type input "24-25 WC Audit - Pending valuation from T"
type textarea "x"
type input "24-25 WC Audit - Pending valuation from Tr"
type textarea "x"
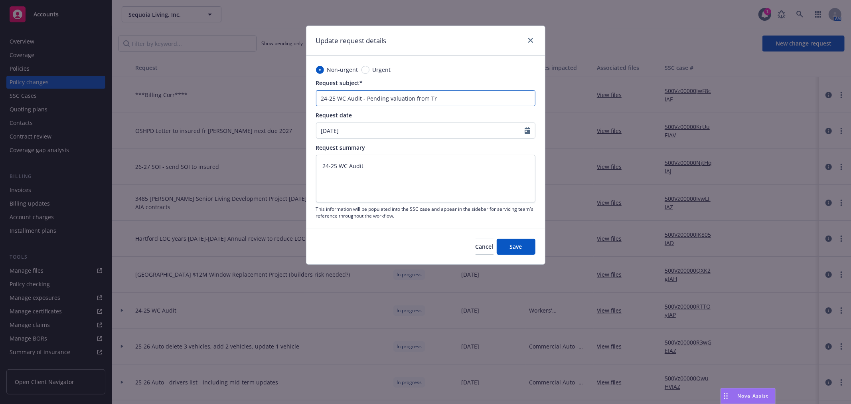
type input "24-25 WC Audit - Pending valuation from Tra"
type textarea "x"
type input "24-25 WC Audit - Pending valuation from Trav"
type textarea "x"
type input "24-25 WC Audit - Pending valuation from Trave"
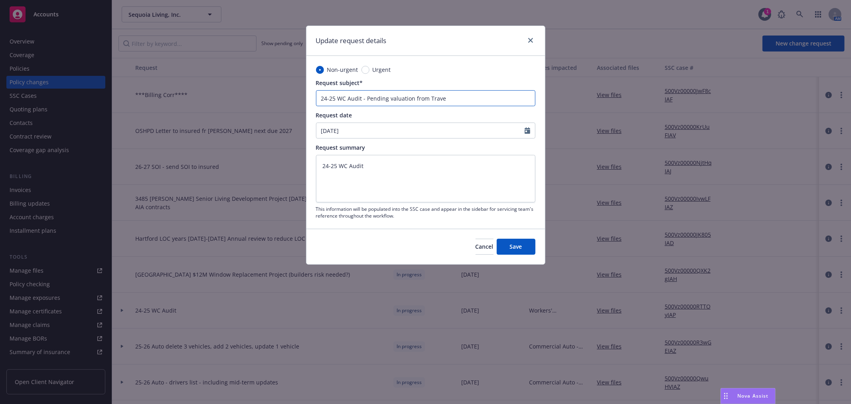
type textarea "x"
type input "24-25 WC Audit - Pending valuation from Travek"
type textarea "x"
type input "24-25 WC Audit - Pending valuation from Traveke"
type textarea "x"
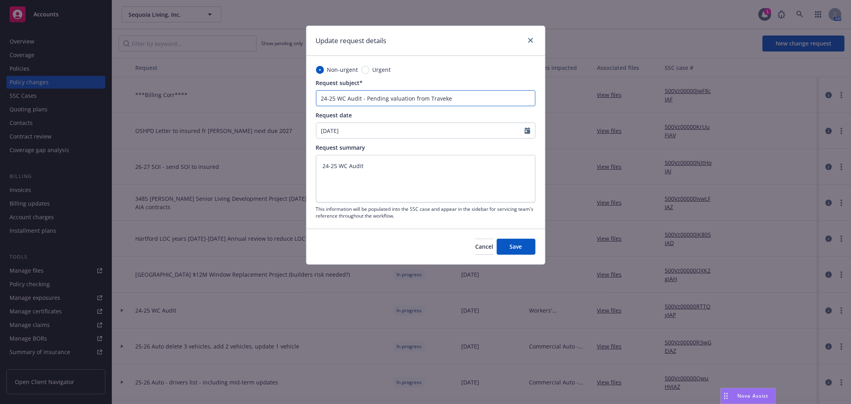
type input "24-25 WC Audit - Pending valuation from Traveker"
type textarea "x"
type input "24-25 WC Audit - Pending valuation from Travekers"
type textarea "x"
type input "24-25 WC Audit - Pending valuation from Traveker"
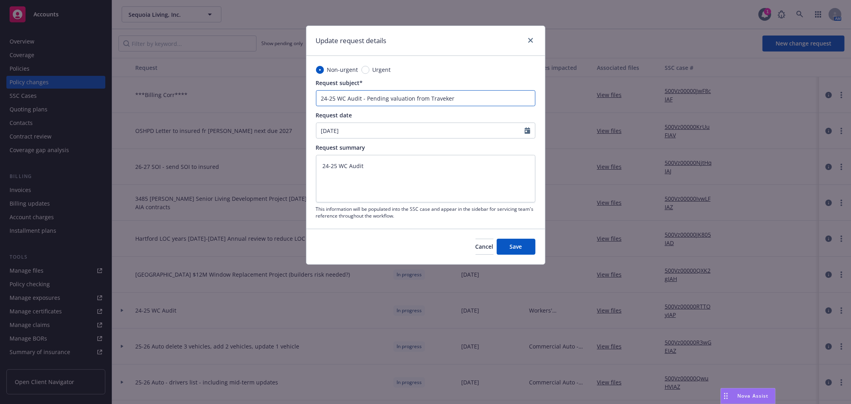
type textarea "x"
type input "24-25 WC Audit - Pending valuation from Traveke"
type textarea "x"
type input "24-25 WC Audit - Pending valuation from Travek"
type textarea "x"
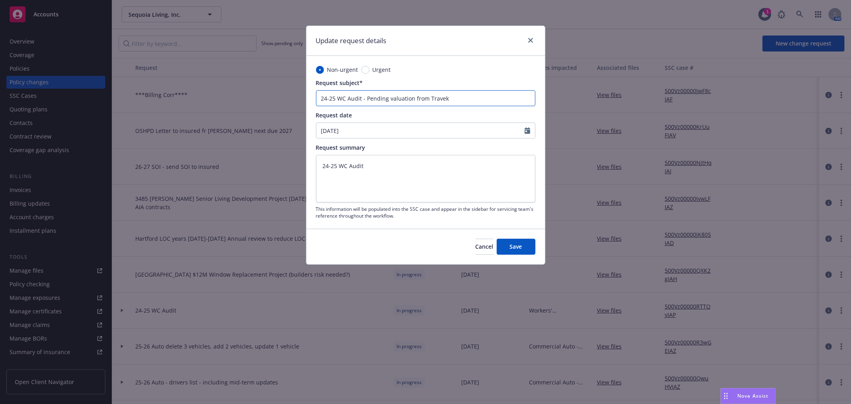
type input "24-25 WC Audit - Pending valuation from Travekl"
type textarea "x"
type input "24-25 WC Audit - Pending valuation from Travekle"
type textarea "x"
type input "24-25 WC Audit - Pending valuation from Travekles"
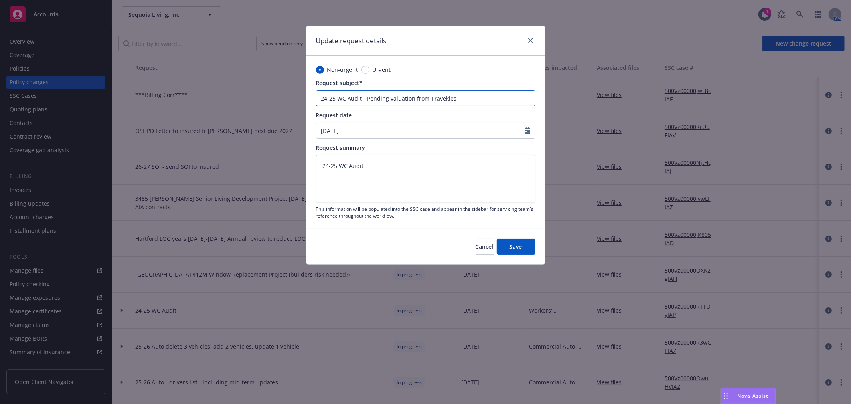
type textarea "x"
type input "24-25 WC Audit - Pending valuation from Travekle"
type textarea "x"
type input "24-25 WC Audit - Pending valuation from Travekl"
type textarea "x"
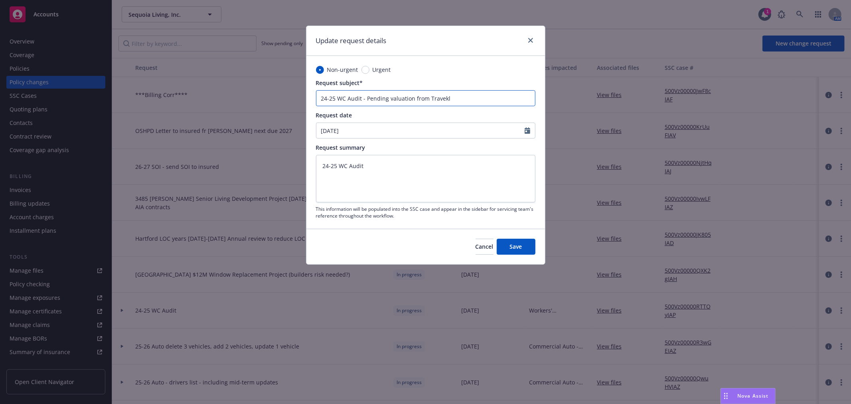
type input "24-25 WC Audit - Pending valuation from Travek"
type textarea "x"
type input "24-25 WC Audit - Pending valuation from Trave"
type textarea "x"
click at [511, 250] on button "Save" at bounding box center [516, 247] width 39 height 16
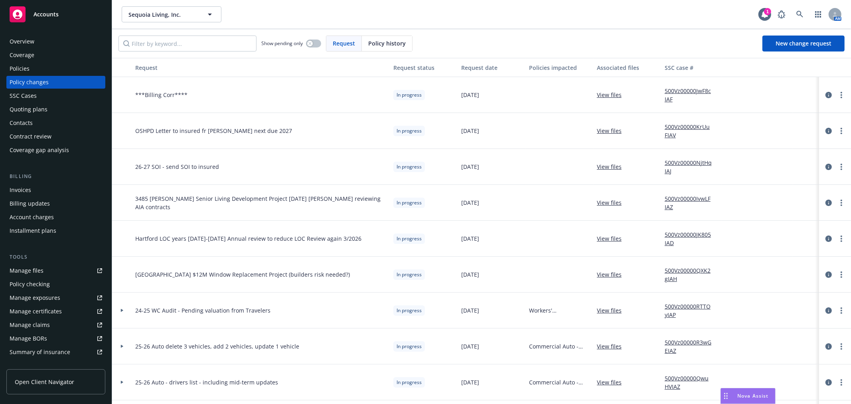
click at [121, 310] on icon at bounding box center [122, 310] width 2 height 3
click at [825, 348] on icon "circleInformation" at bounding box center [828, 346] width 6 height 6
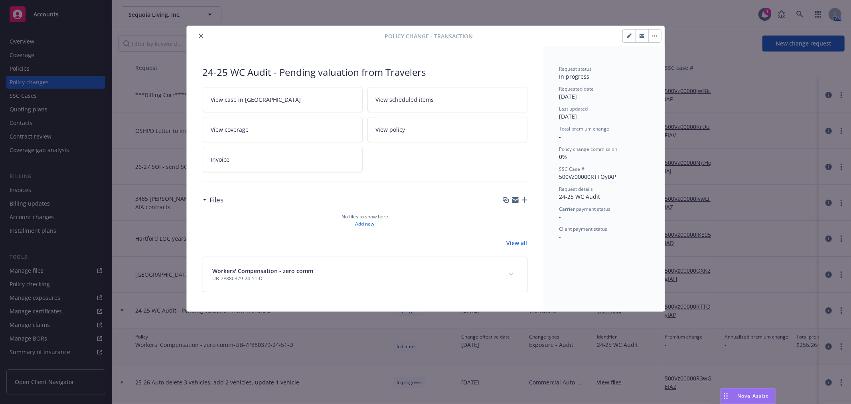
click at [515, 200] on icon "button" at bounding box center [515, 200] width 6 height 6
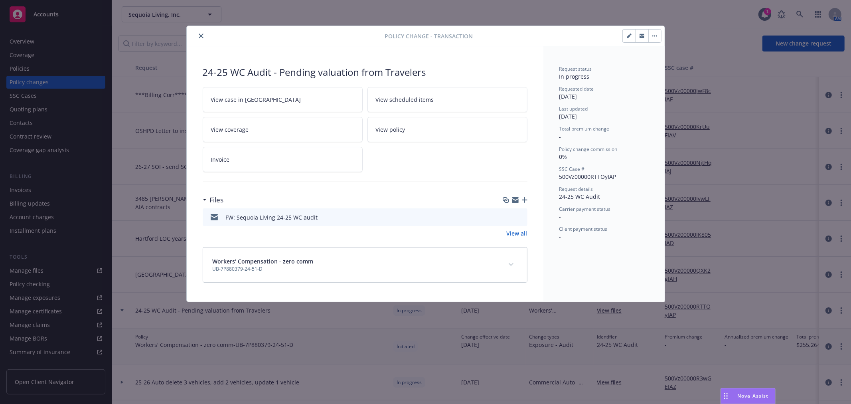
click at [517, 198] on icon "button" at bounding box center [515, 198] width 6 height 3
click at [199, 35] on icon "close" at bounding box center [201, 36] width 5 height 5
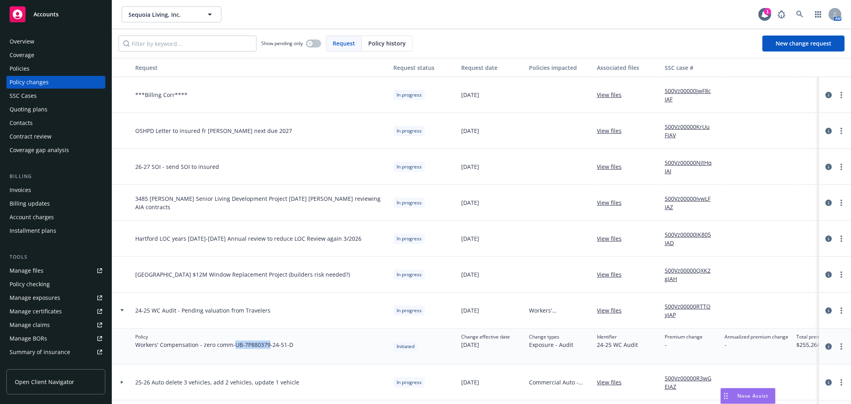
drag, startPoint x: 236, startPoint y: 346, endPoint x: 271, endPoint y: 344, distance: 34.8
click at [271, 344] on span "Workers' Compensation - zero comm - UB-7P880379-24-51-D" at bounding box center [214, 344] width 158 height 8
copy span "UB-7P880379"
